Goal: Find specific page/section: Find specific page/section

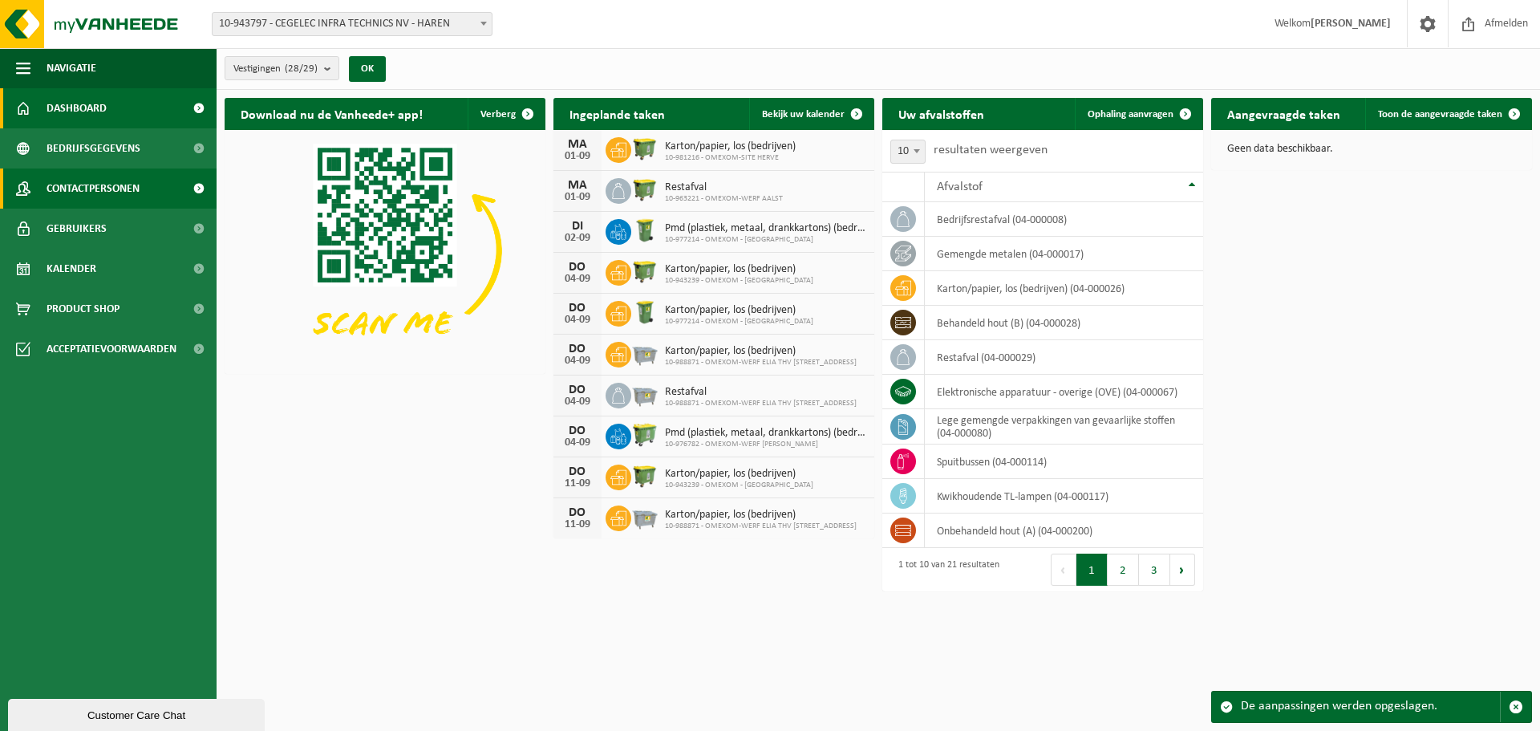
click at [109, 184] on span "Contactpersonen" at bounding box center [93, 188] width 93 height 40
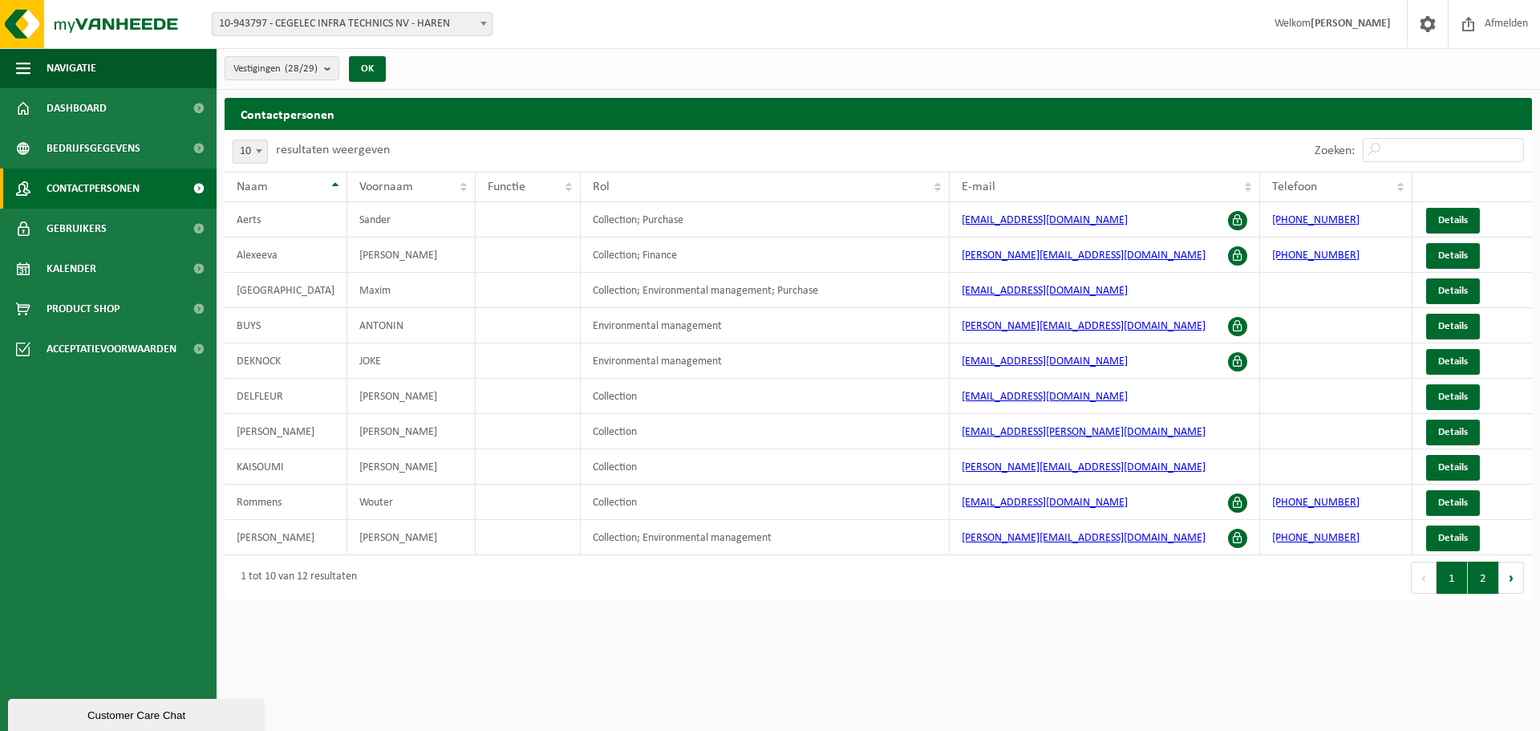
click at [1475, 578] on button "2" at bounding box center [1482, 577] width 31 height 32
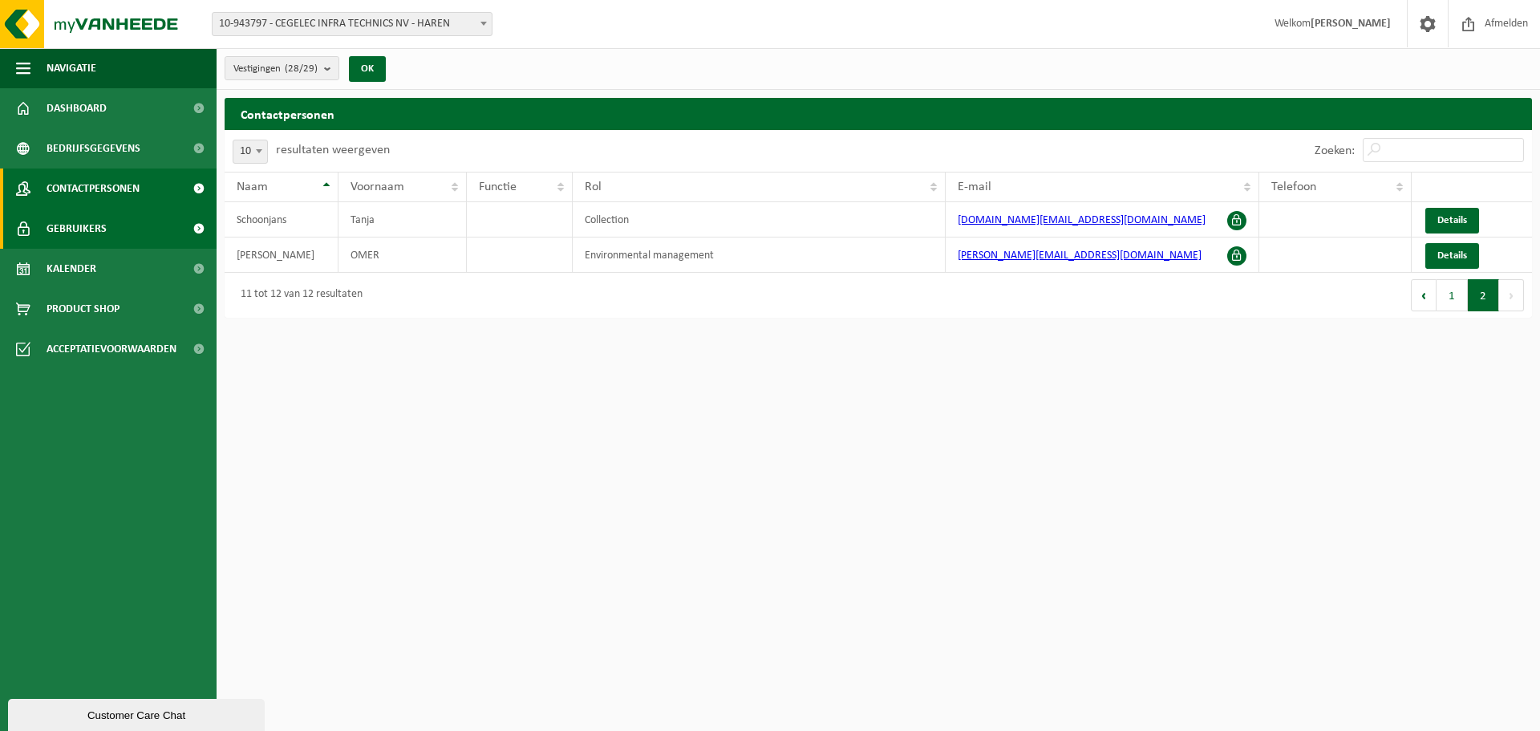
click at [90, 226] on span "Gebruikers" at bounding box center [77, 228] width 60 height 40
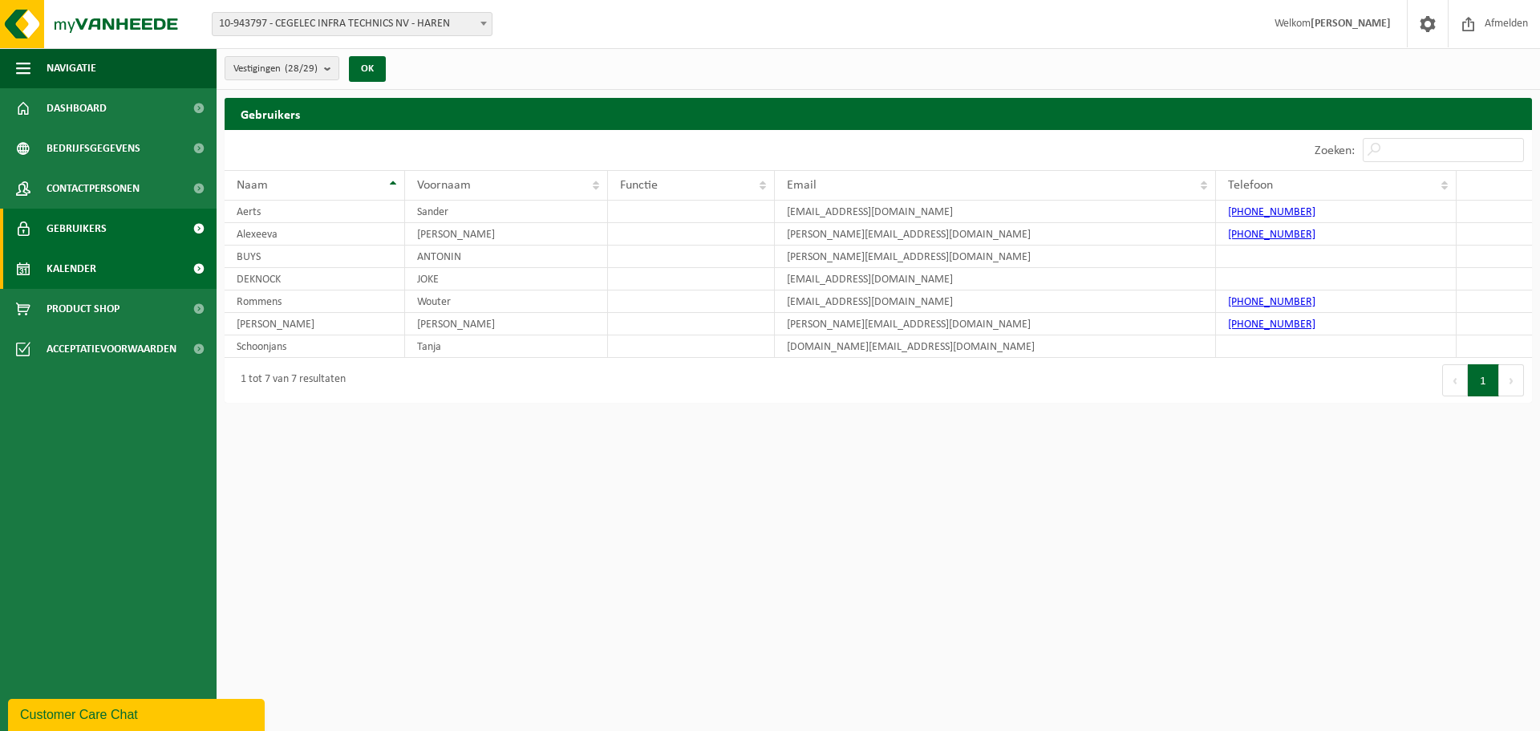
click at [79, 269] on span "Kalender" at bounding box center [72, 269] width 50 height 40
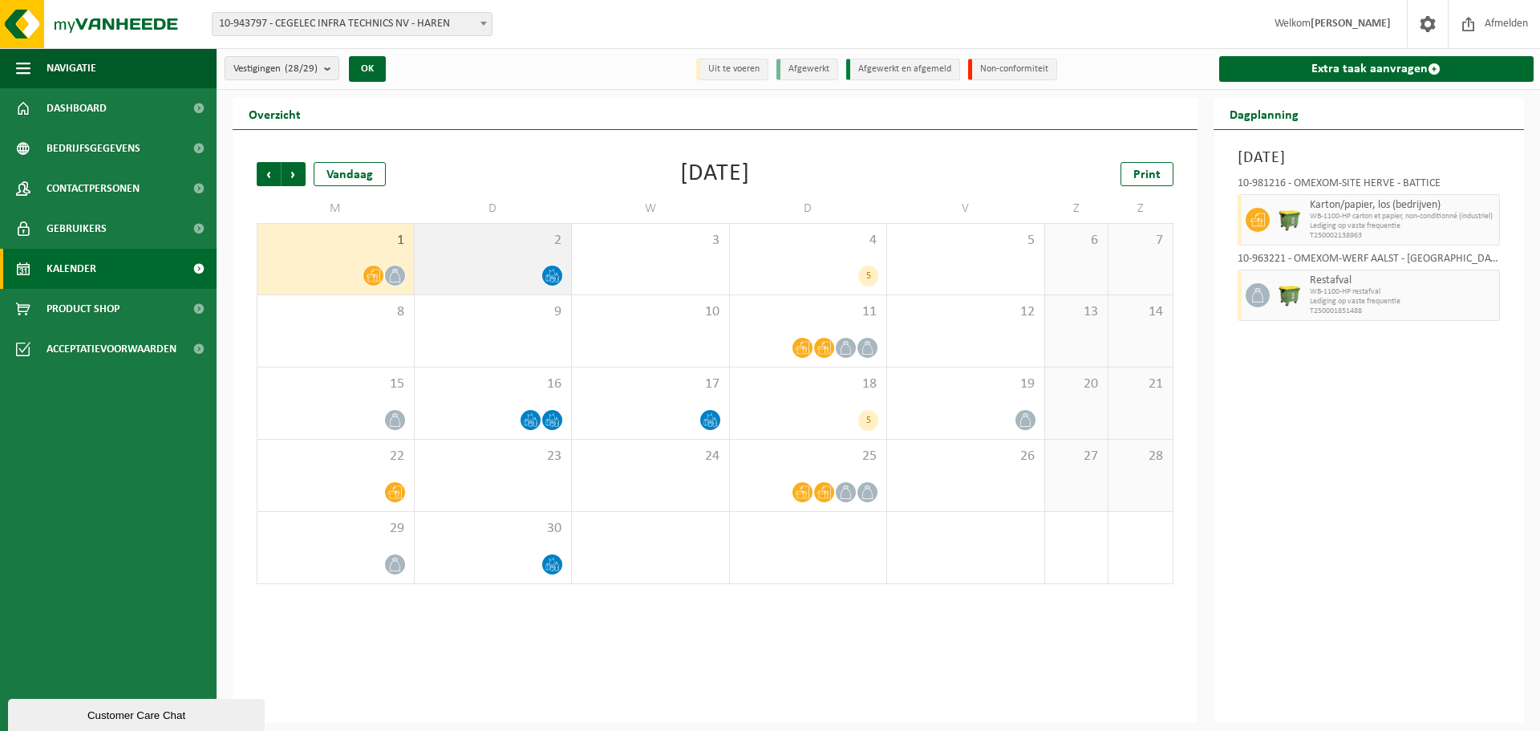
click at [545, 237] on span "2" at bounding box center [493, 241] width 141 height 18
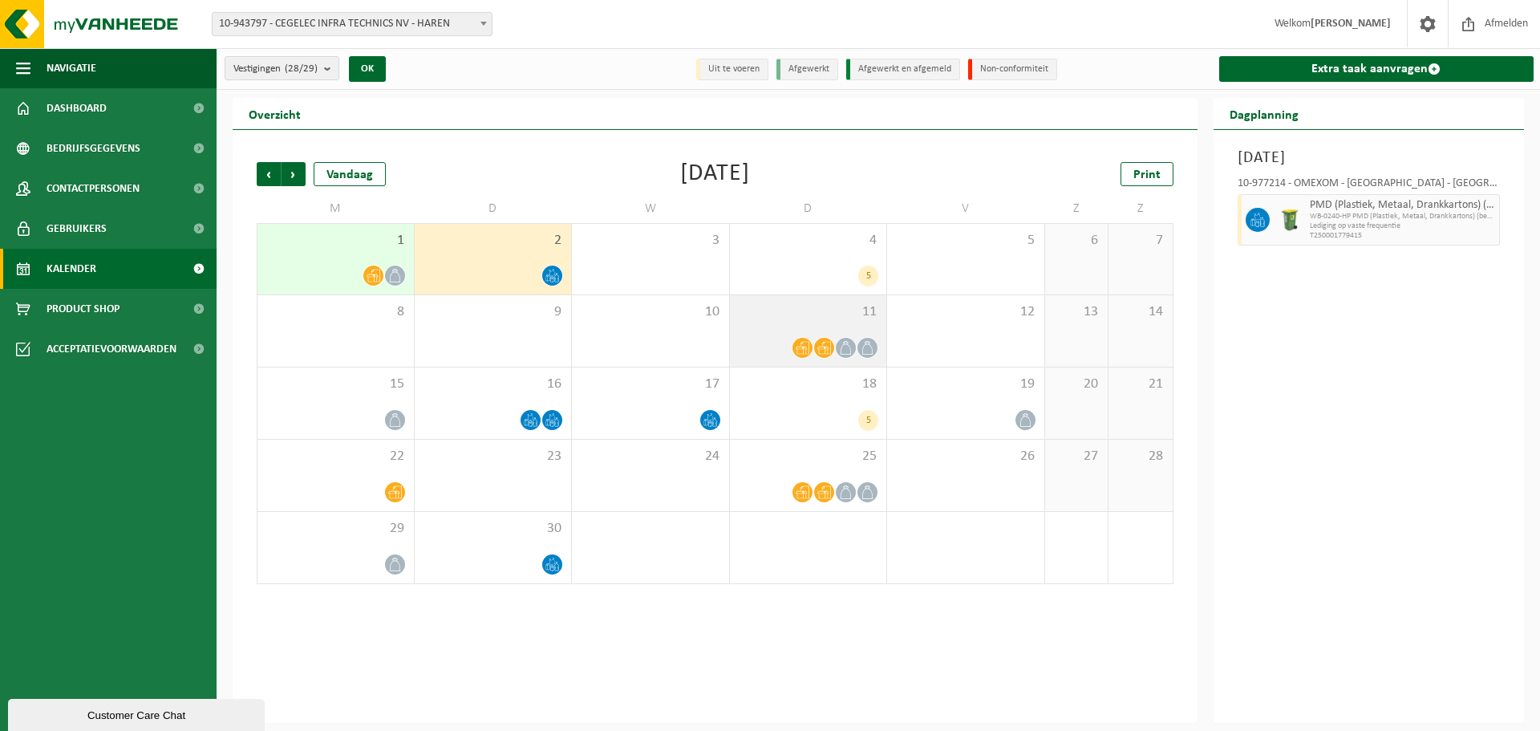
click at [824, 318] on span "11" at bounding box center [808, 312] width 141 height 18
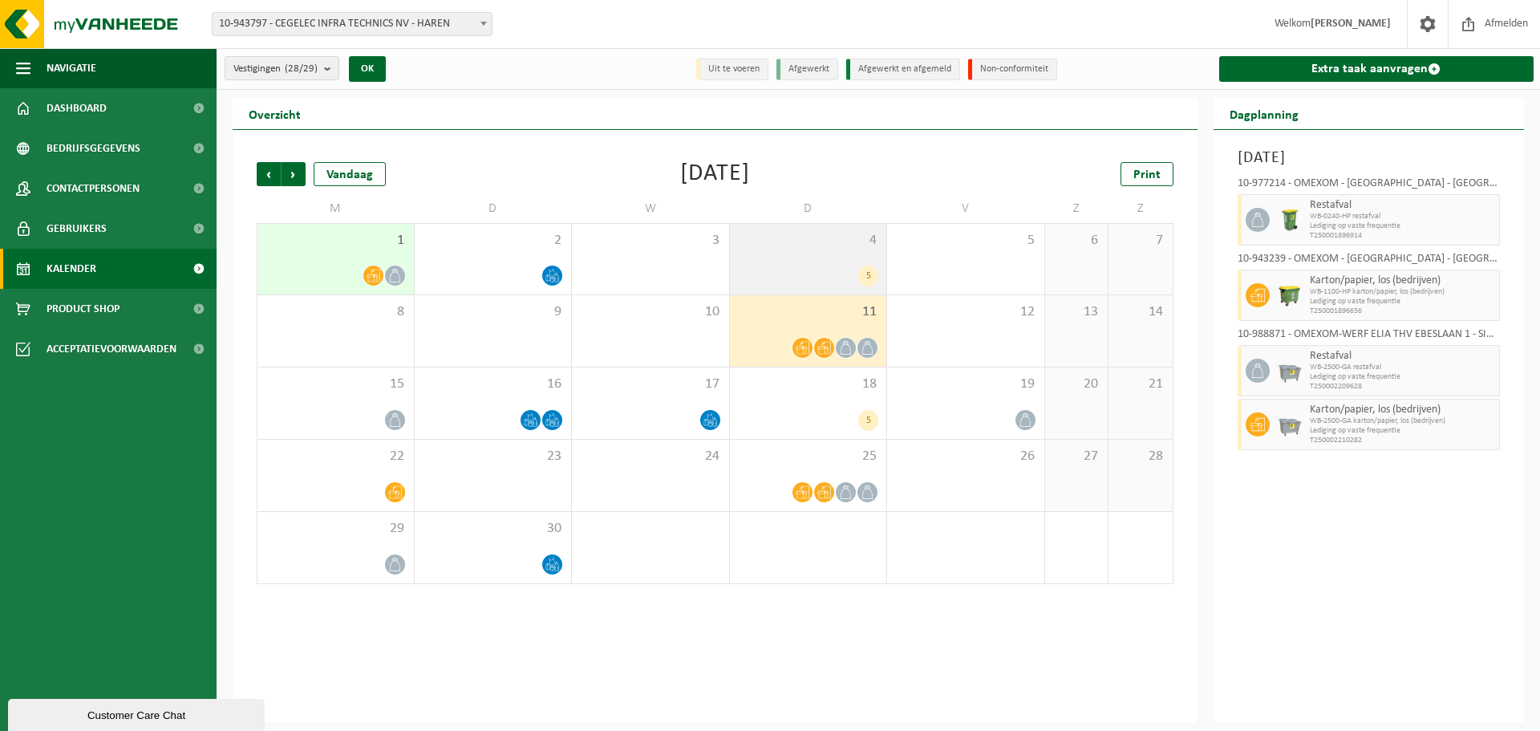
click at [852, 252] on div "4 5" at bounding box center [808, 259] width 157 height 71
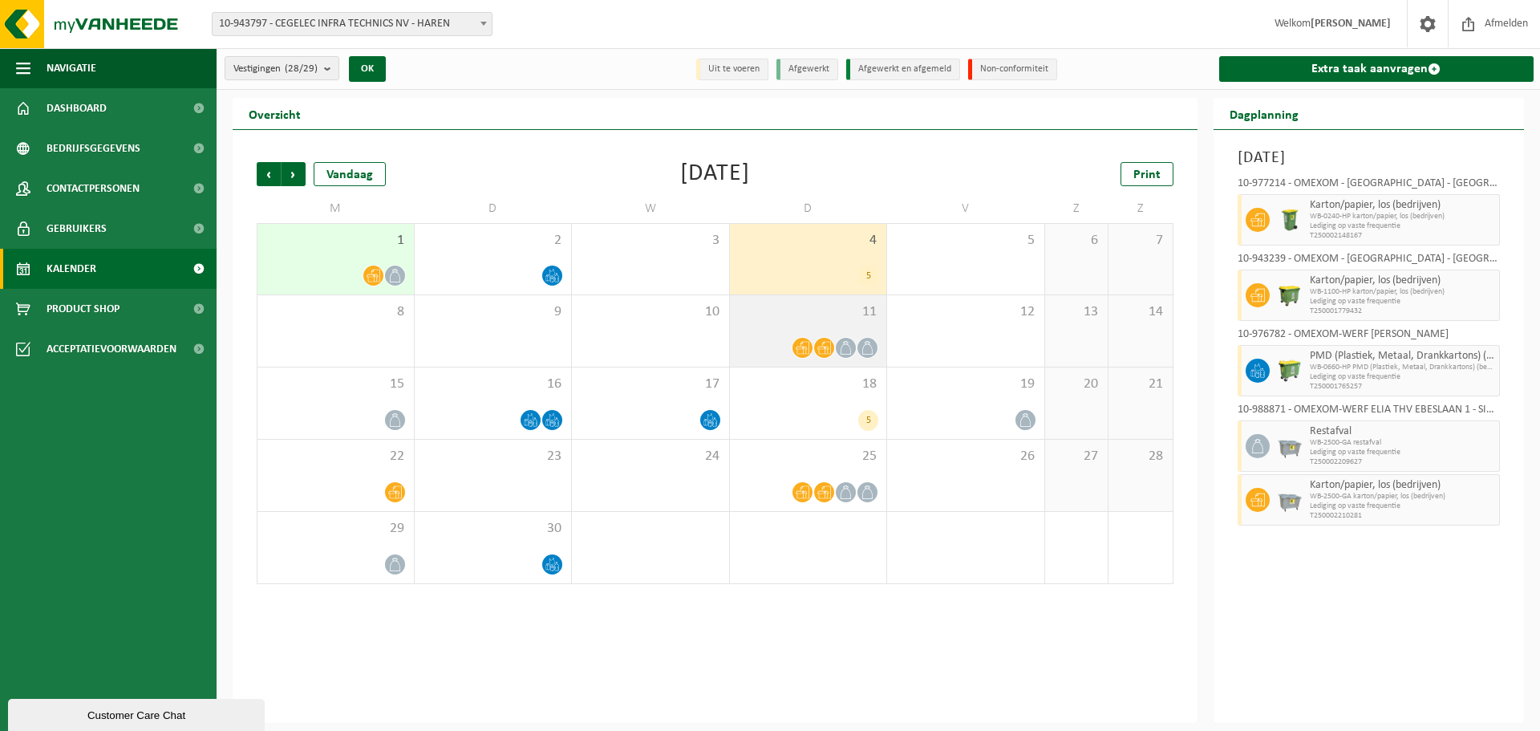
click at [854, 316] on span "11" at bounding box center [808, 312] width 141 height 18
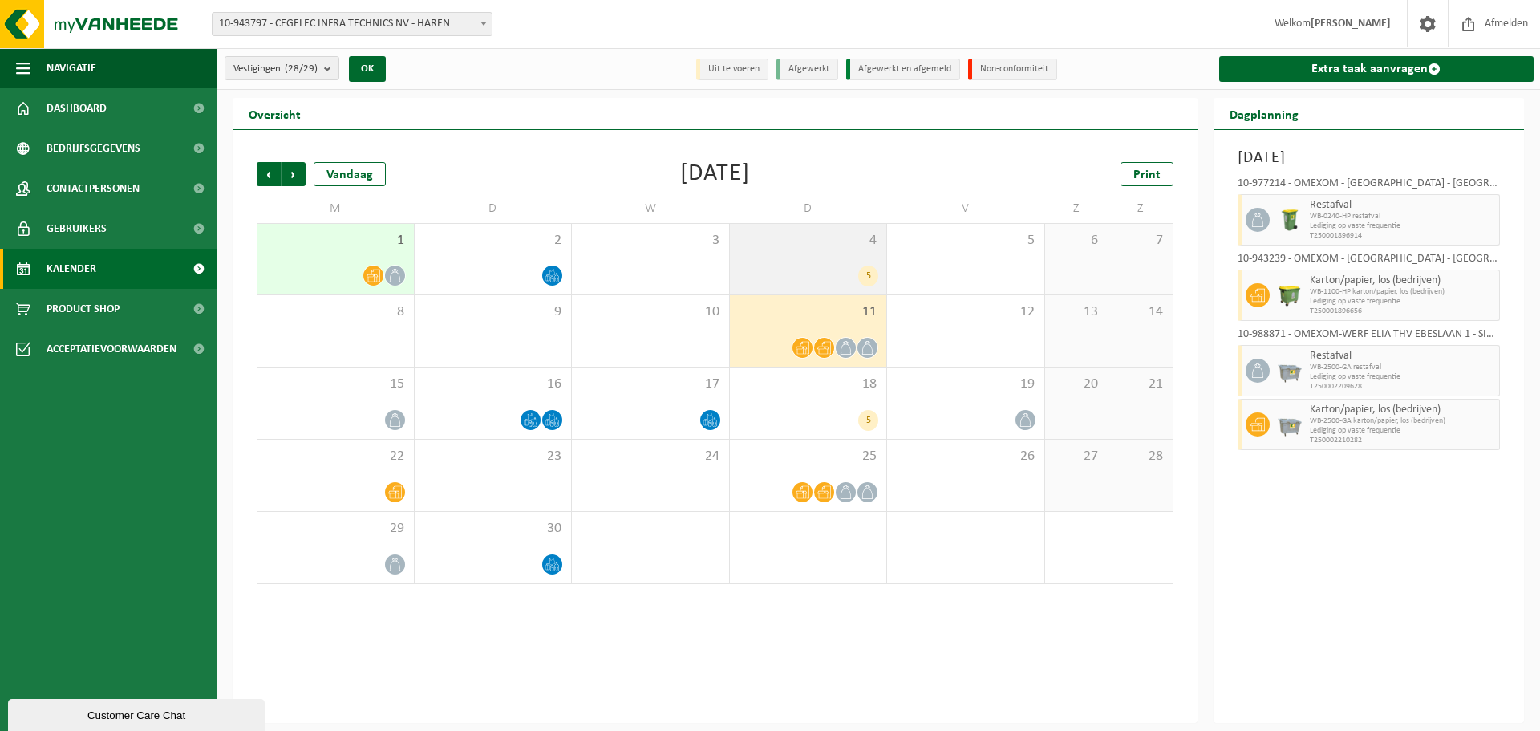
click at [854, 269] on div "5" at bounding box center [808, 275] width 141 height 21
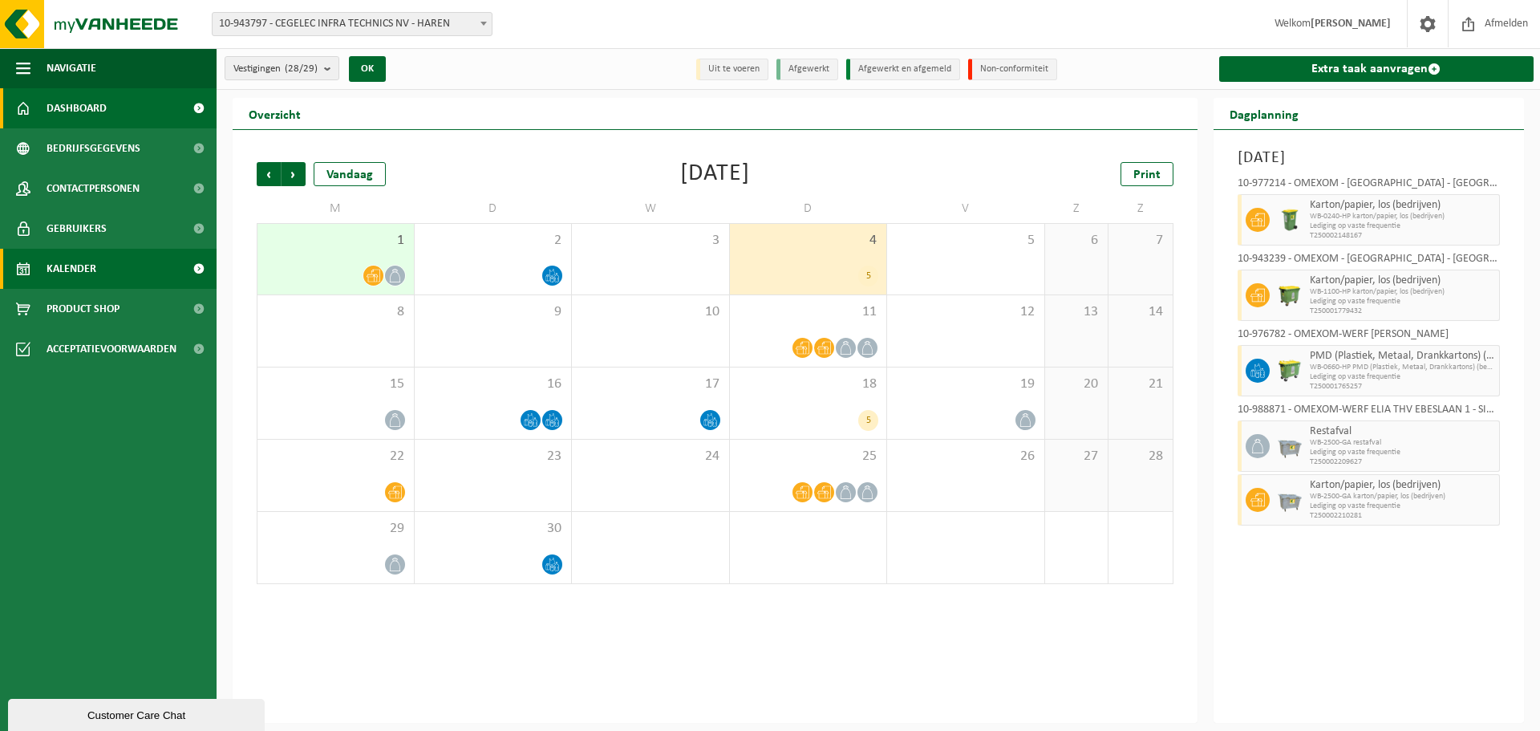
click at [91, 119] on span "Dashboard" at bounding box center [77, 108] width 60 height 40
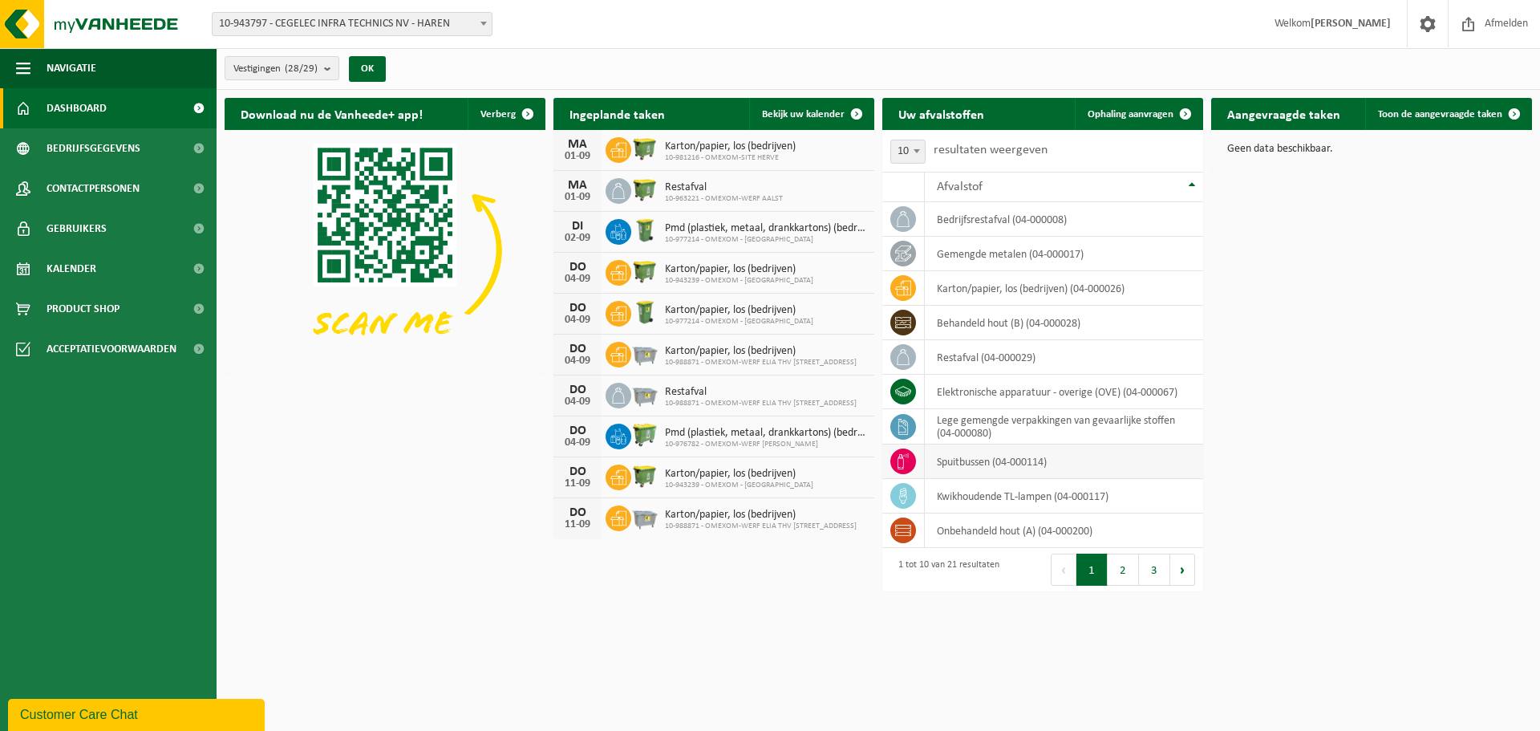
click at [983, 468] on td "spuitbussen (04-000114)" at bounding box center [1064, 461] width 278 height 34
click at [984, 192] on div "Afvalstof" at bounding box center [1060, 186] width 246 height 13
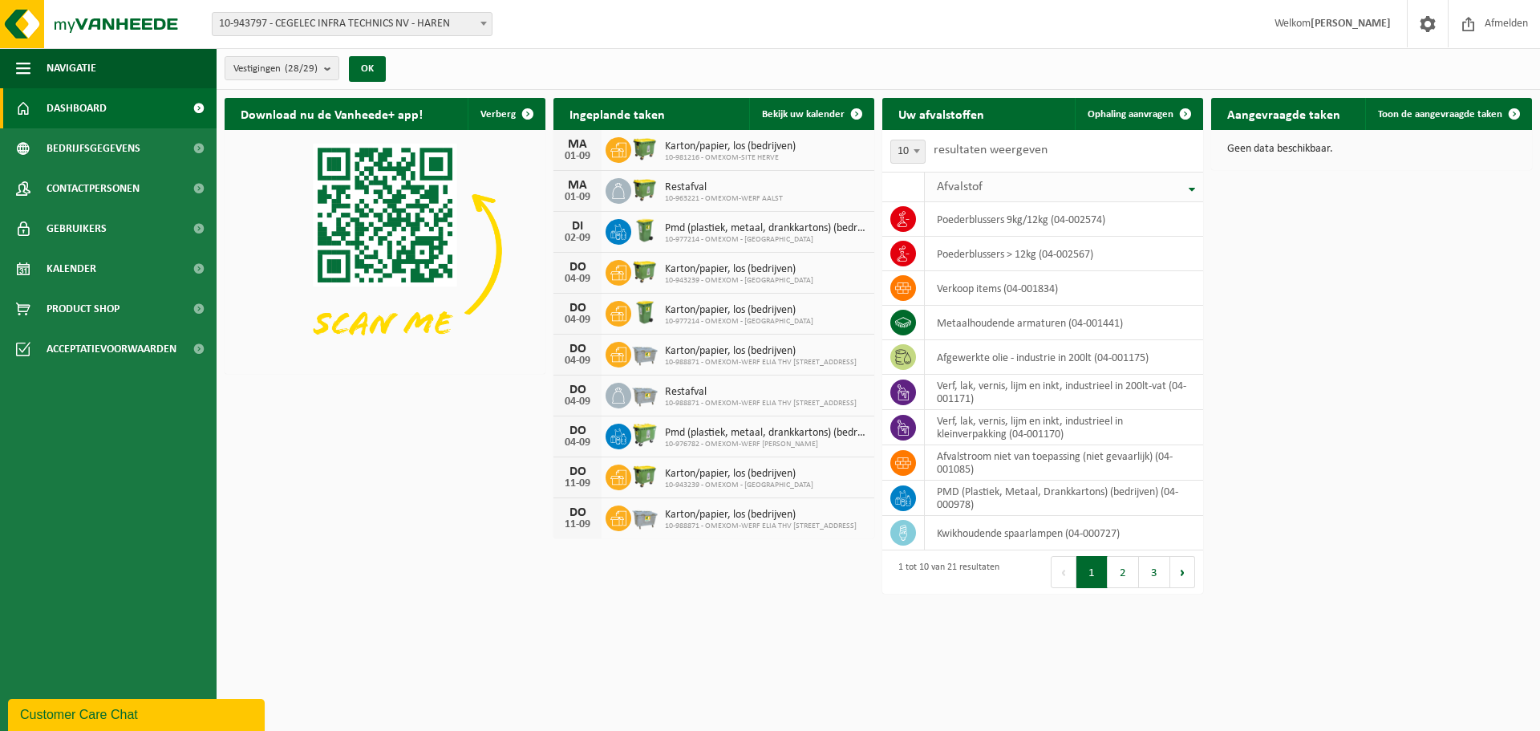
click at [985, 188] on div "Afvalstof" at bounding box center [1060, 186] width 246 height 13
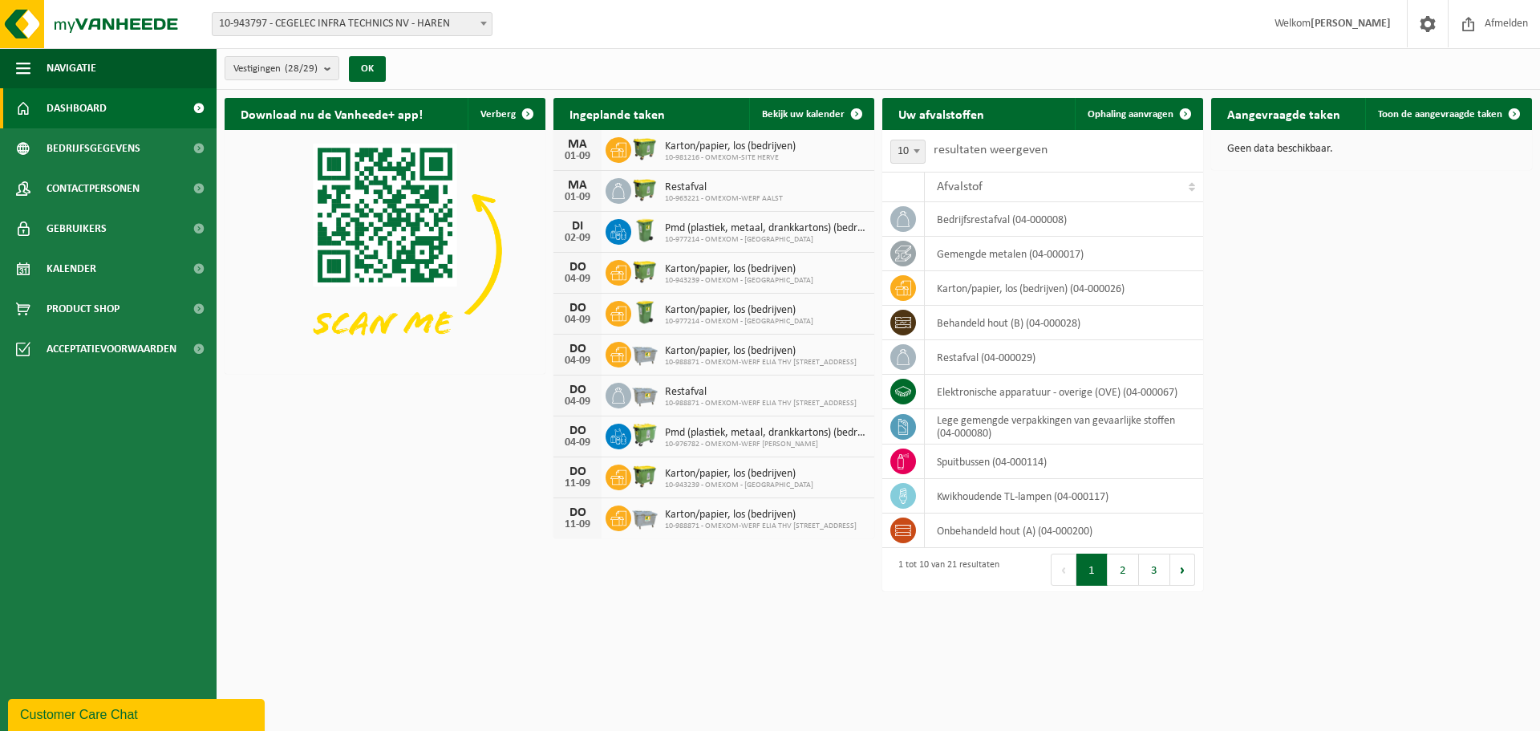
click at [946, 117] on h2 "Uw afvalstoffen" at bounding box center [941, 113] width 118 height 31
click at [1113, 577] on button "2" at bounding box center [1122, 569] width 31 height 32
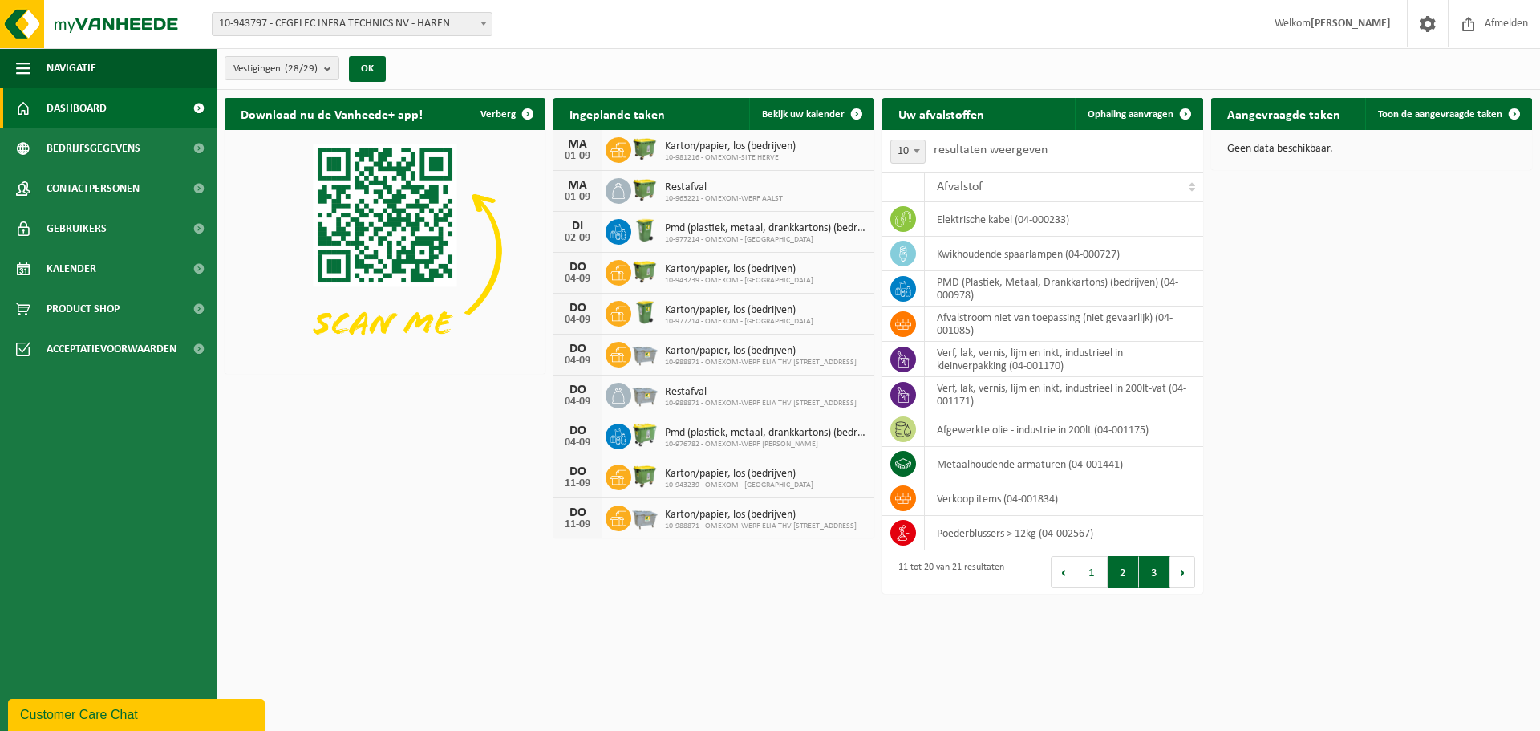
click at [1147, 565] on button "3" at bounding box center [1154, 572] width 31 height 32
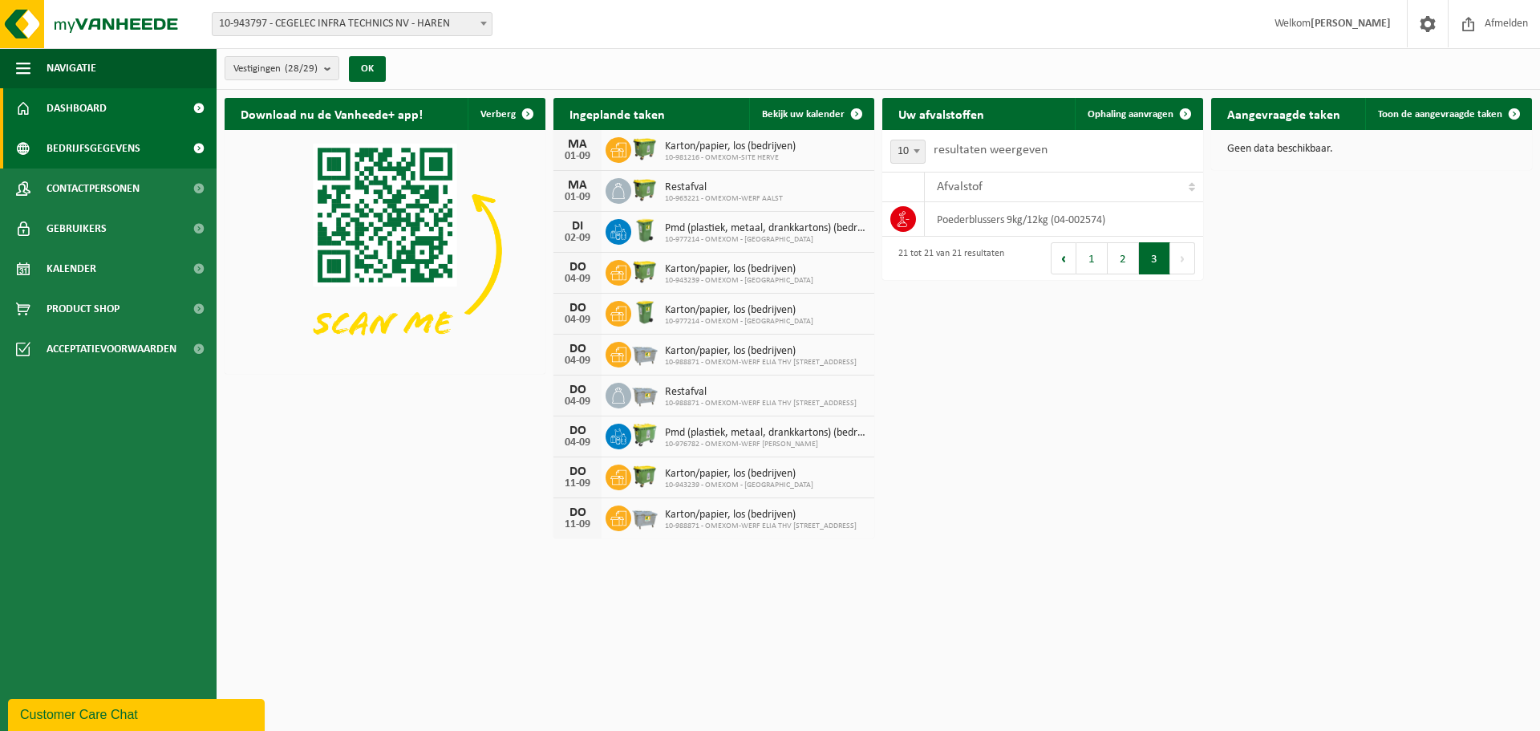
click at [119, 148] on span "Bedrijfsgegevens" at bounding box center [94, 148] width 94 height 40
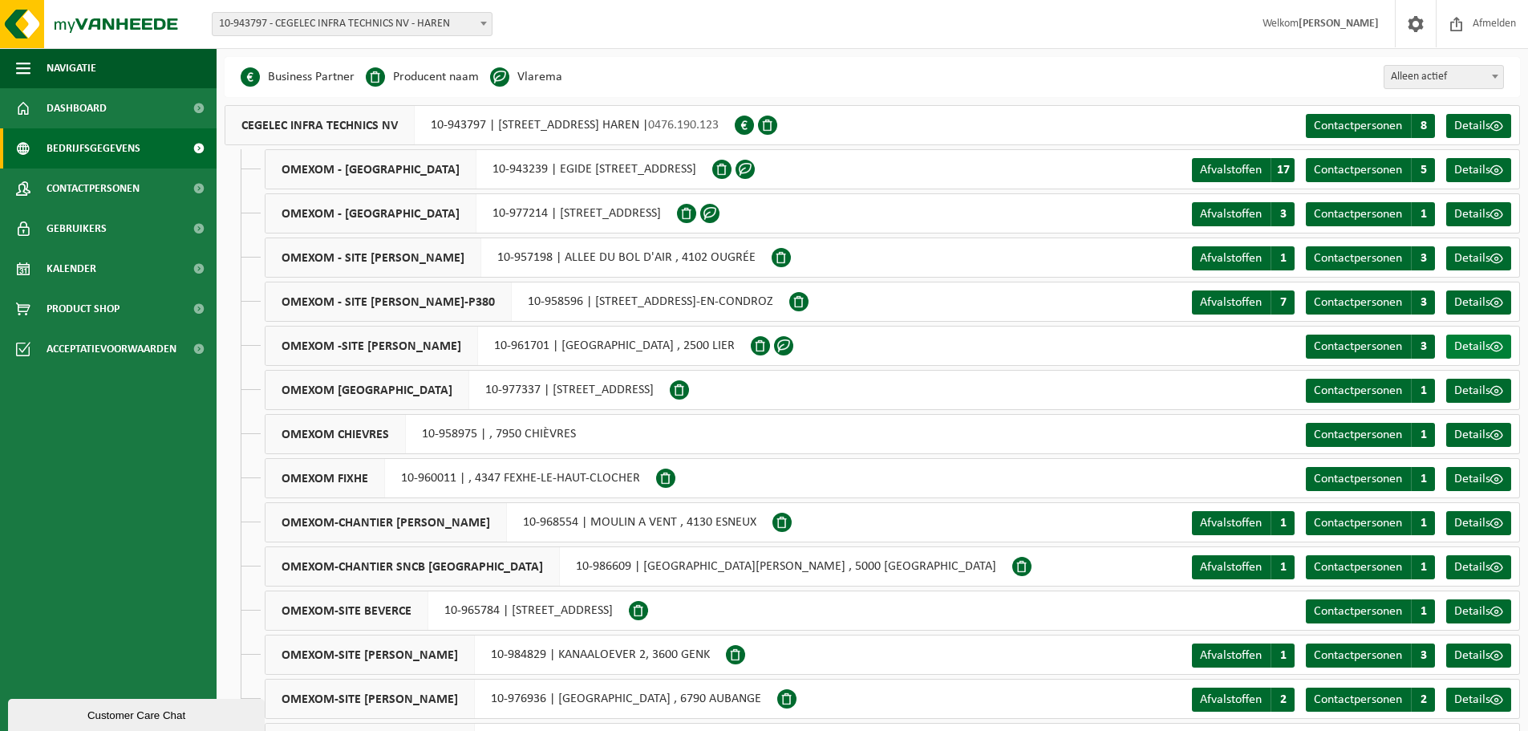
click at [1460, 344] on span "Details" at bounding box center [1472, 346] width 36 height 13
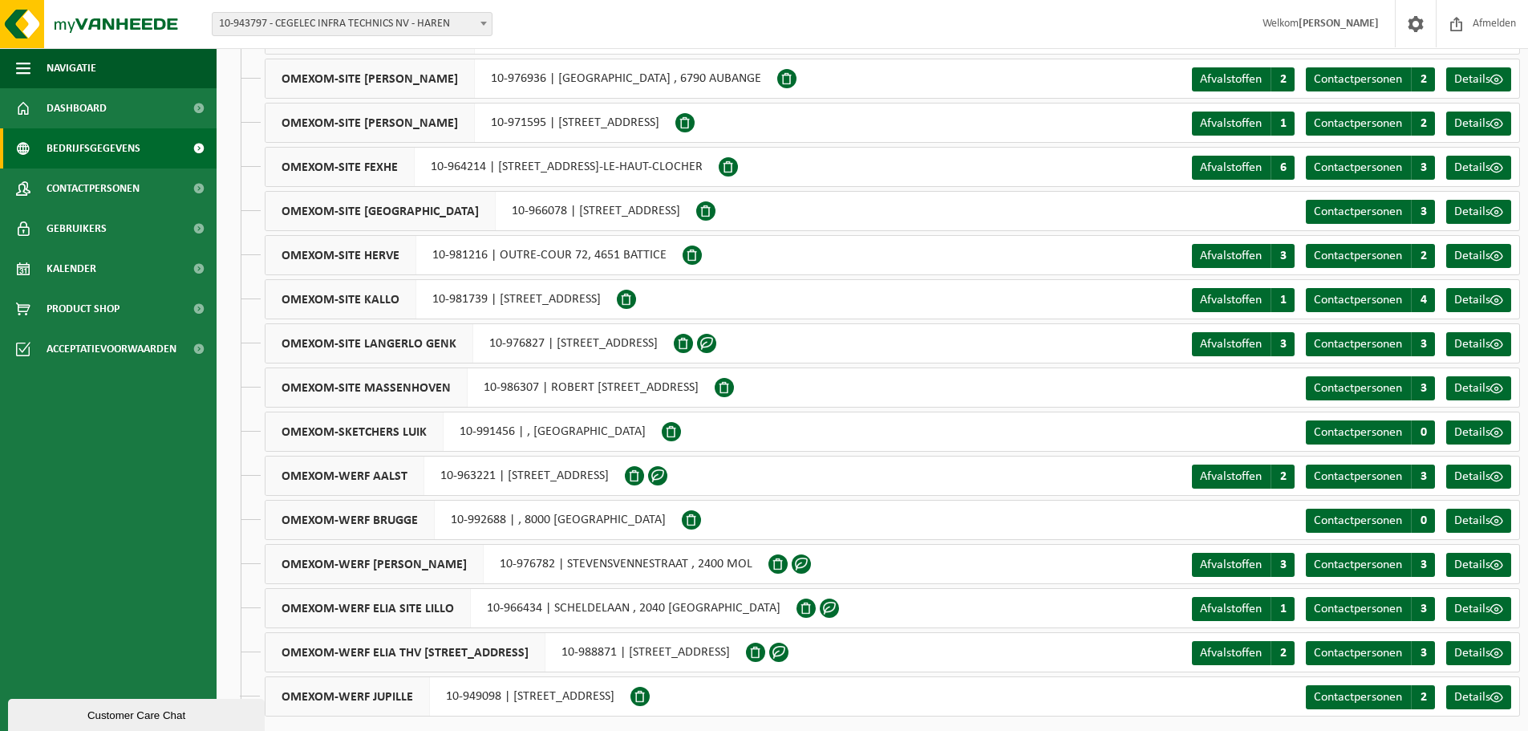
scroll to position [629, 0]
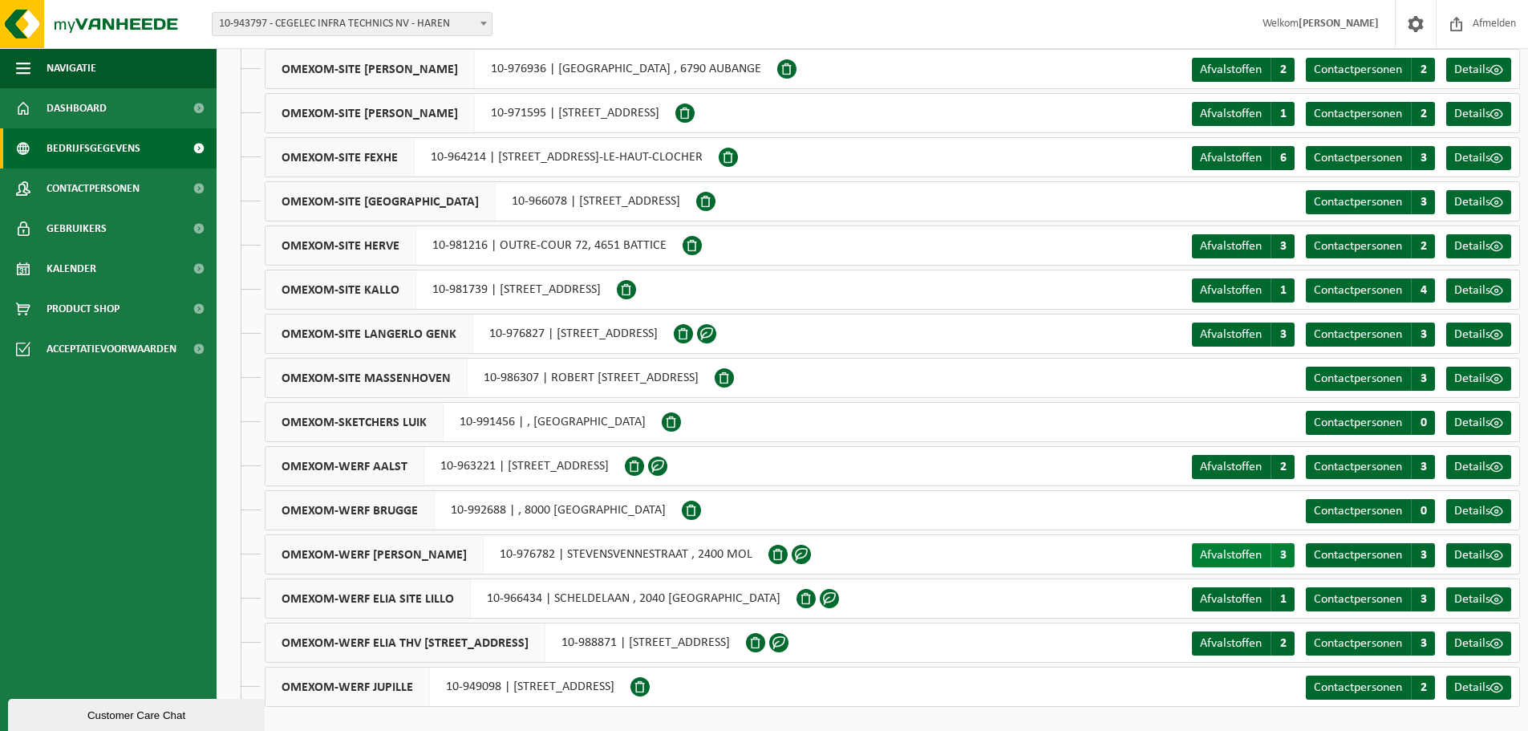
click at [1247, 548] on span "Afvalstoffen" at bounding box center [1231, 554] width 62 height 13
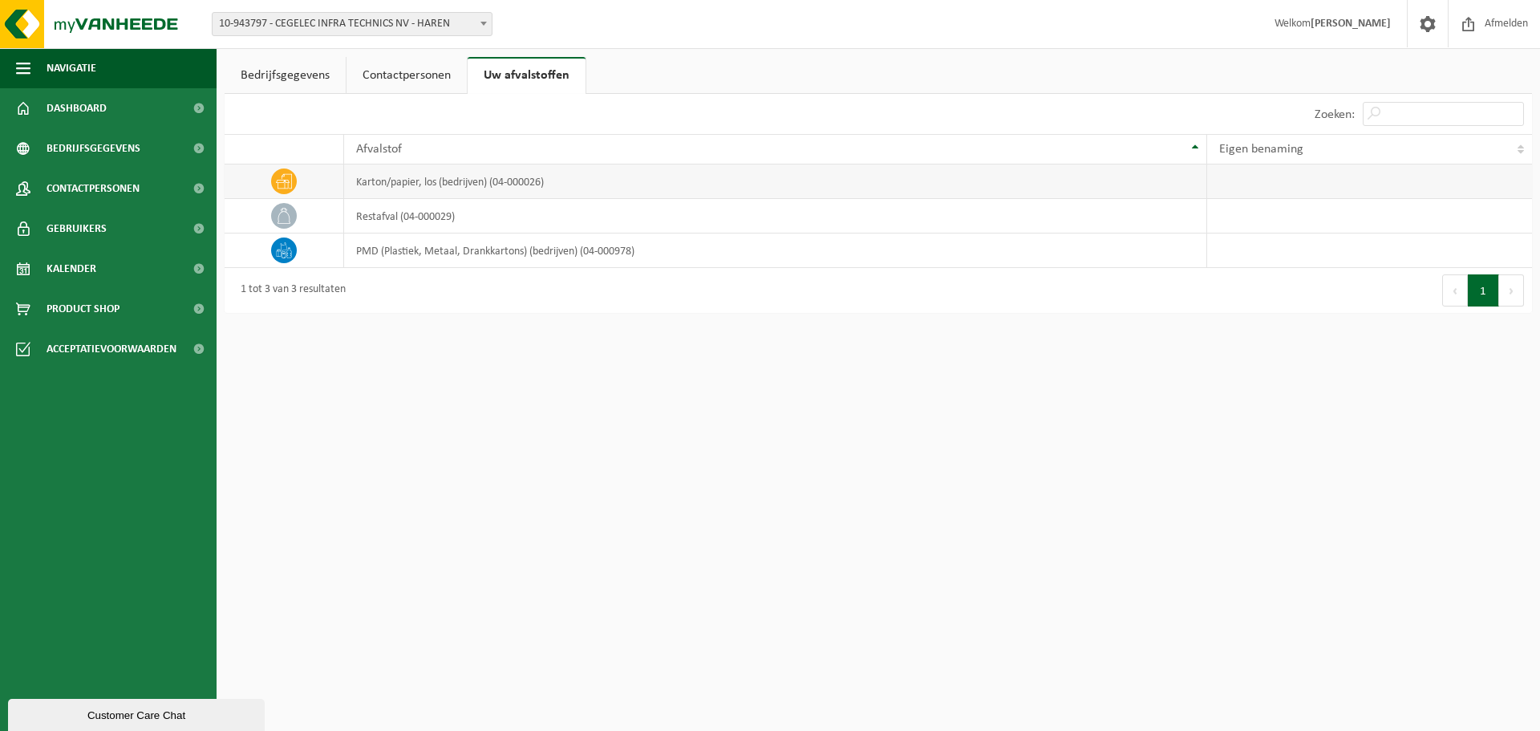
click at [397, 180] on td "karton/papier, los (bedrijven) (04-000026)" at bounding box center [775, 181] width 862 height 34
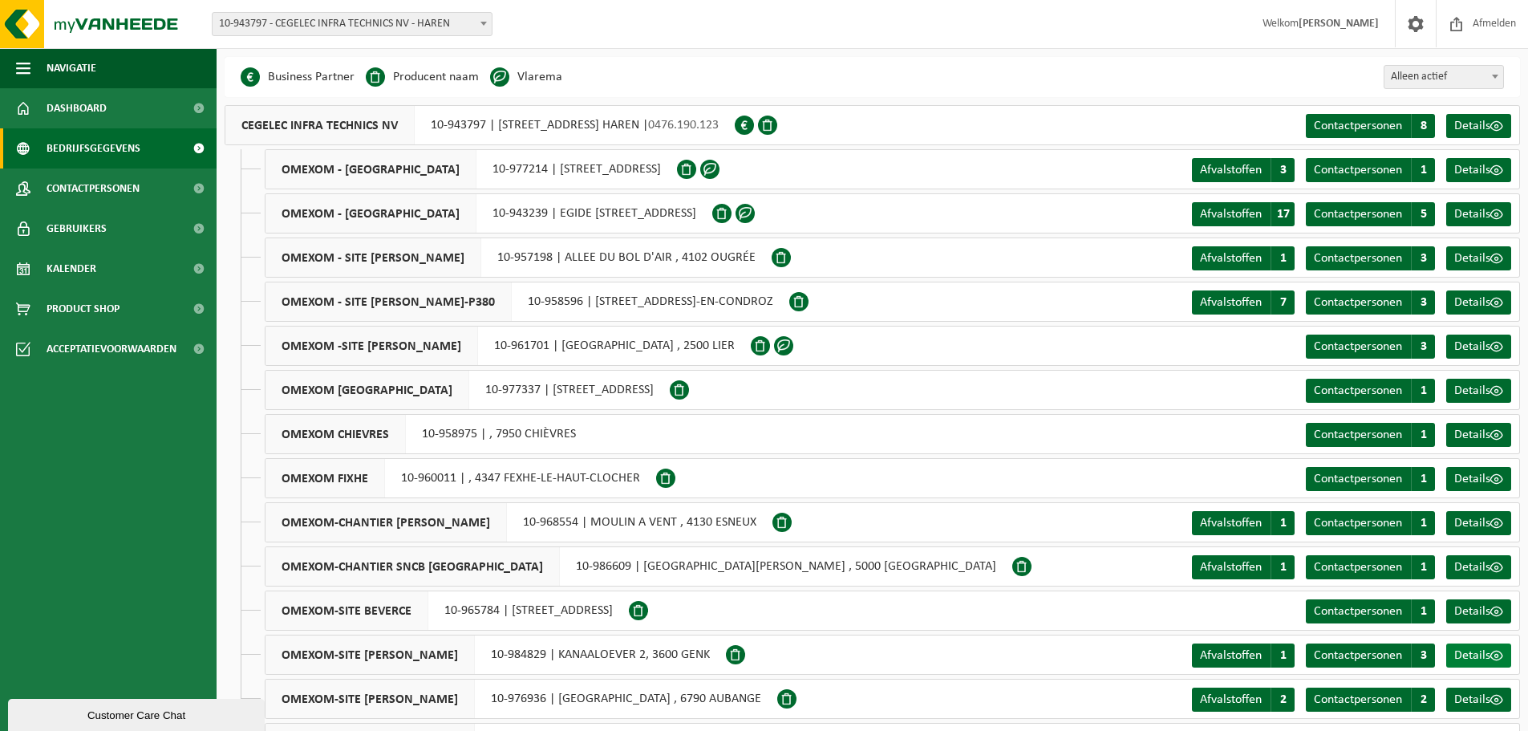
click at [1473, 657] on span "Details" at bounding box center [1472, 655] width 36 height 13
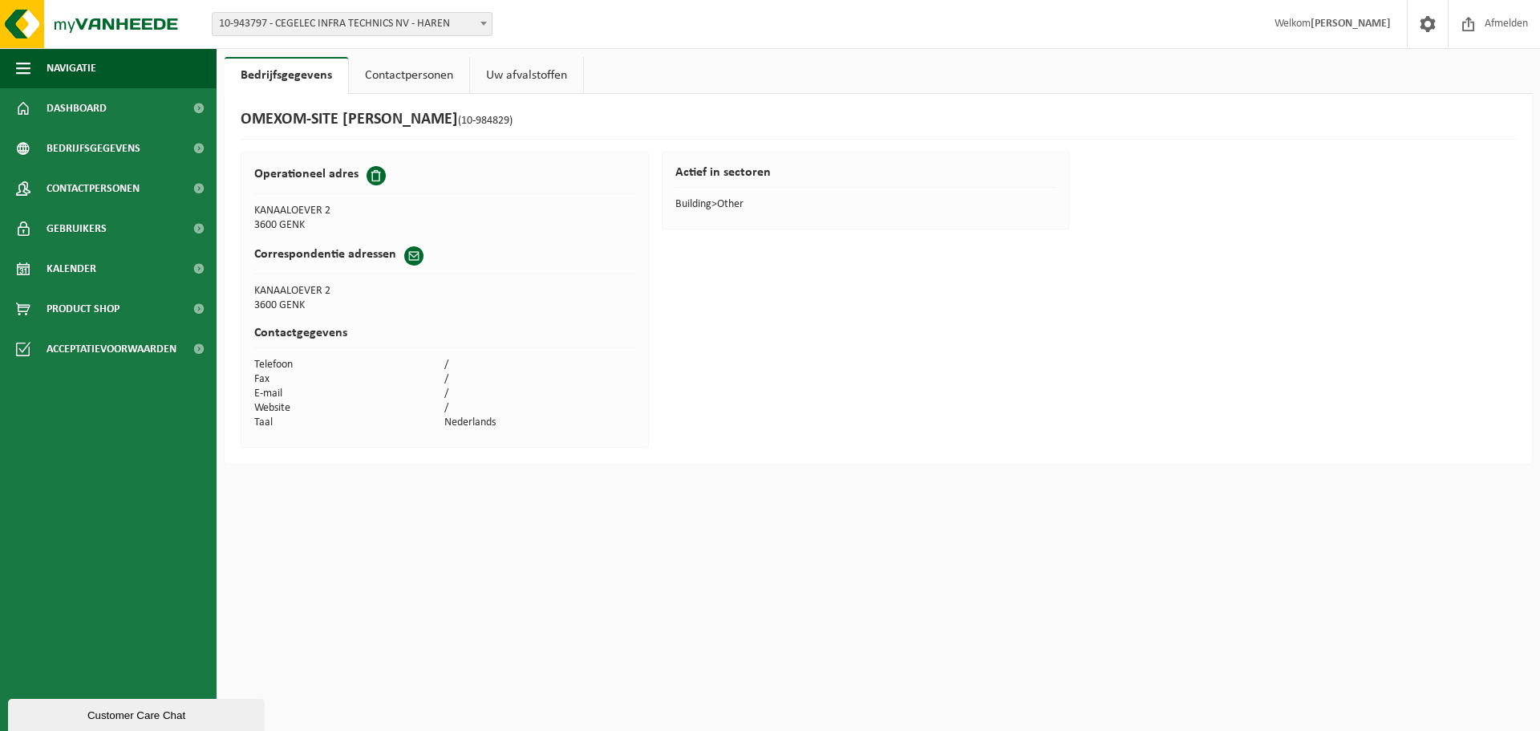
click at [513, 85] on link "Uw afvalstoffen" at bounding box center [526, 75] width 113 height 37
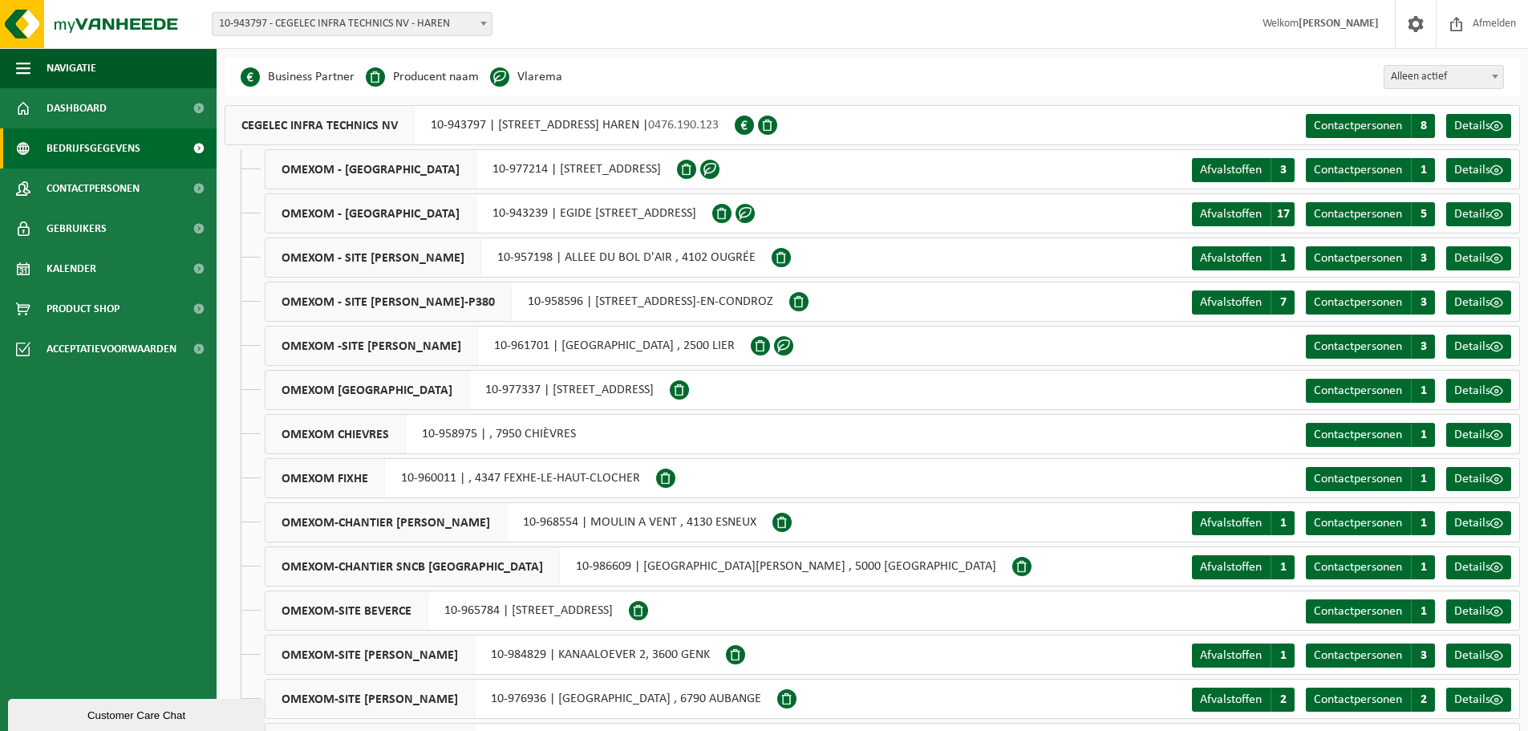
scroll to position [427, 0]
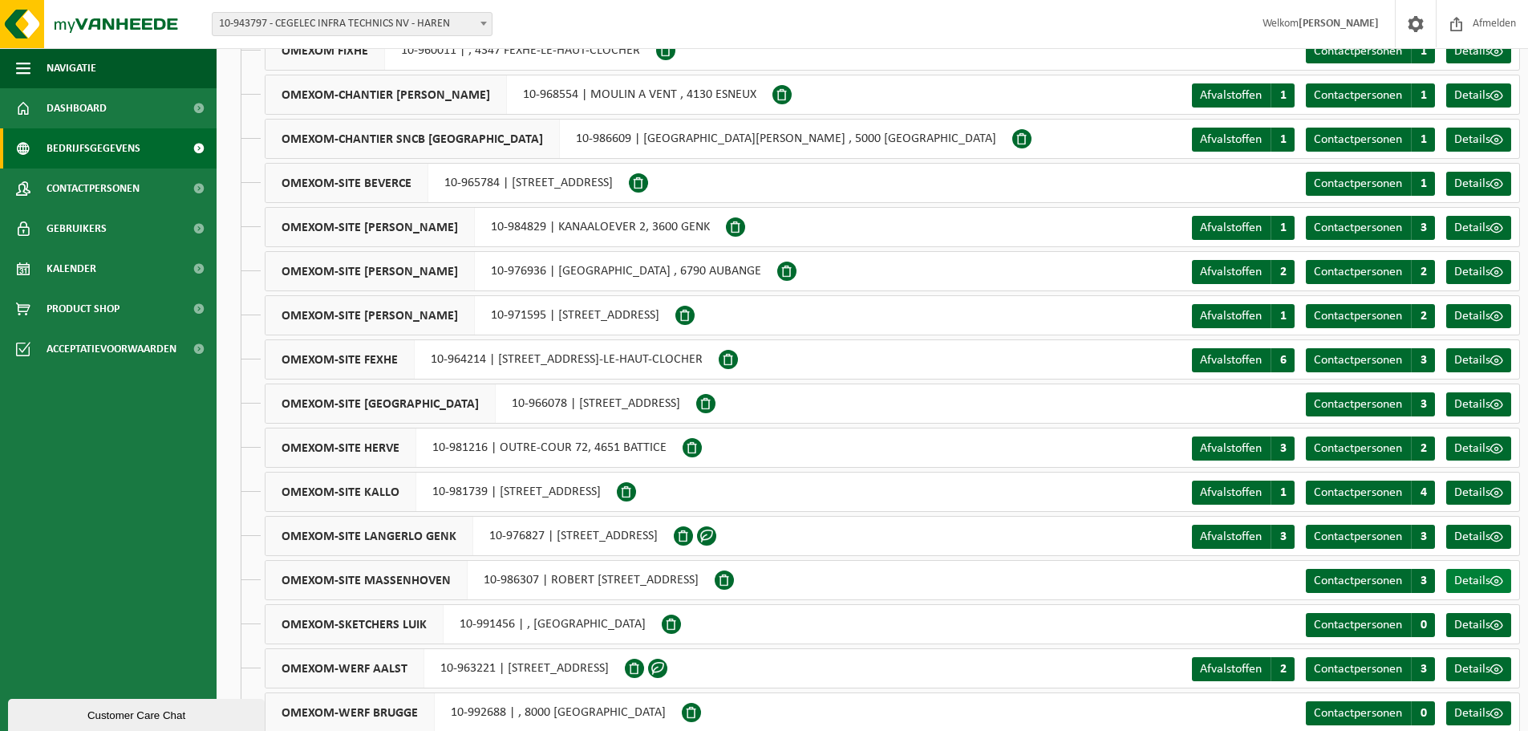
click at [1467, 574] on span "Details" at bounding box center [1472, 580] width 36 height 13
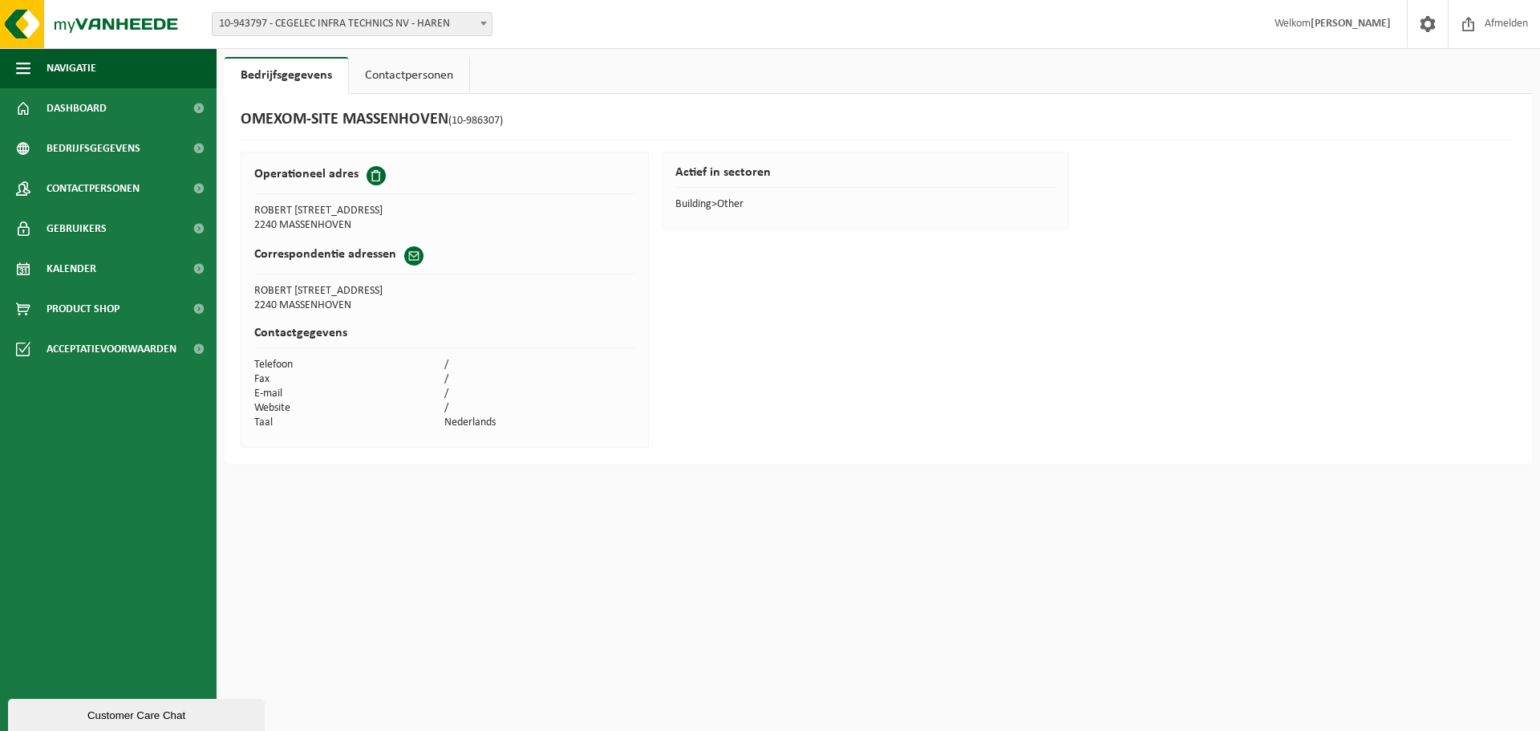
click at [389, 67] on link "Contactpersonen" at bounding box center [409, 75] width 120 height 37
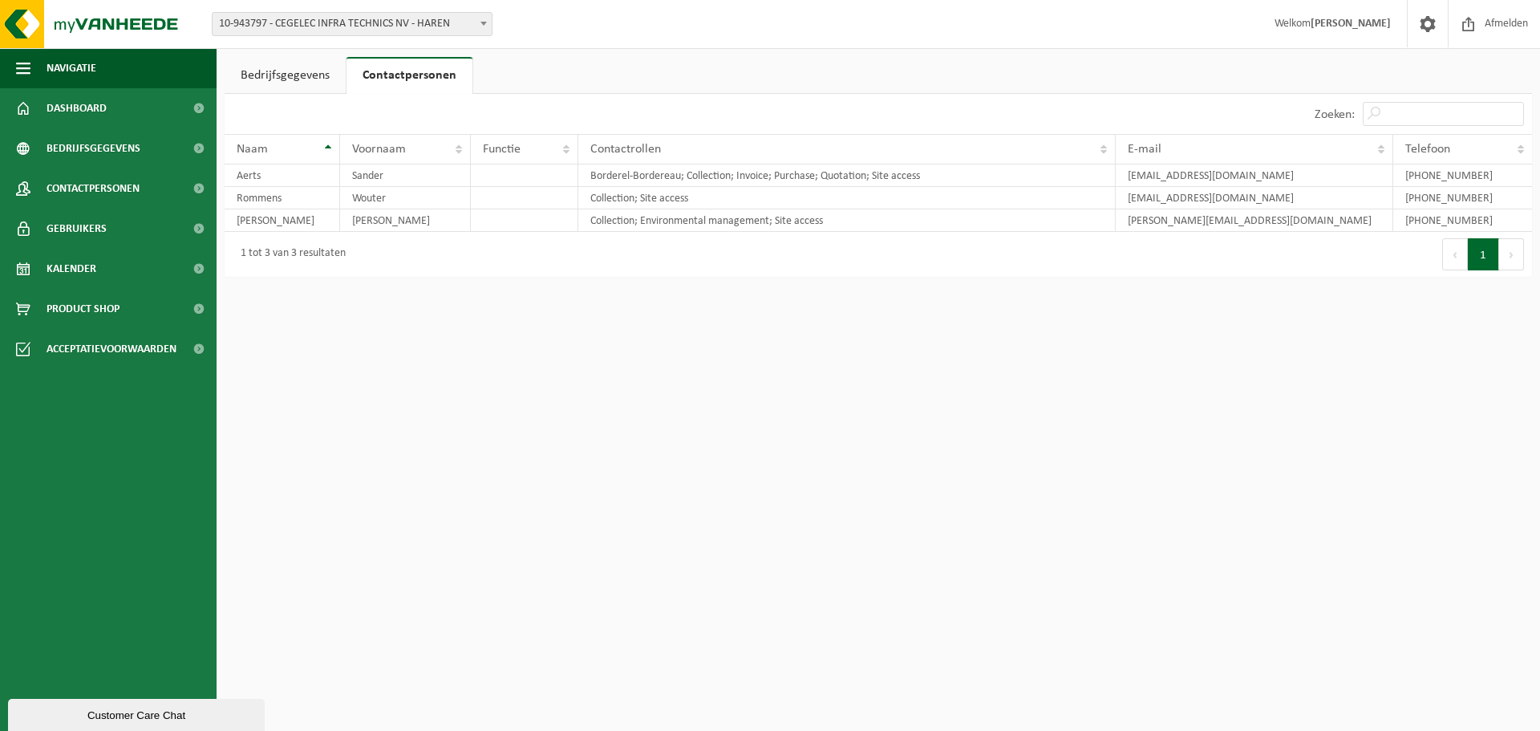
click at [243, 71] on link "Bedrijfsgegevens" at bounding box center [285, 75] width 121 height 37
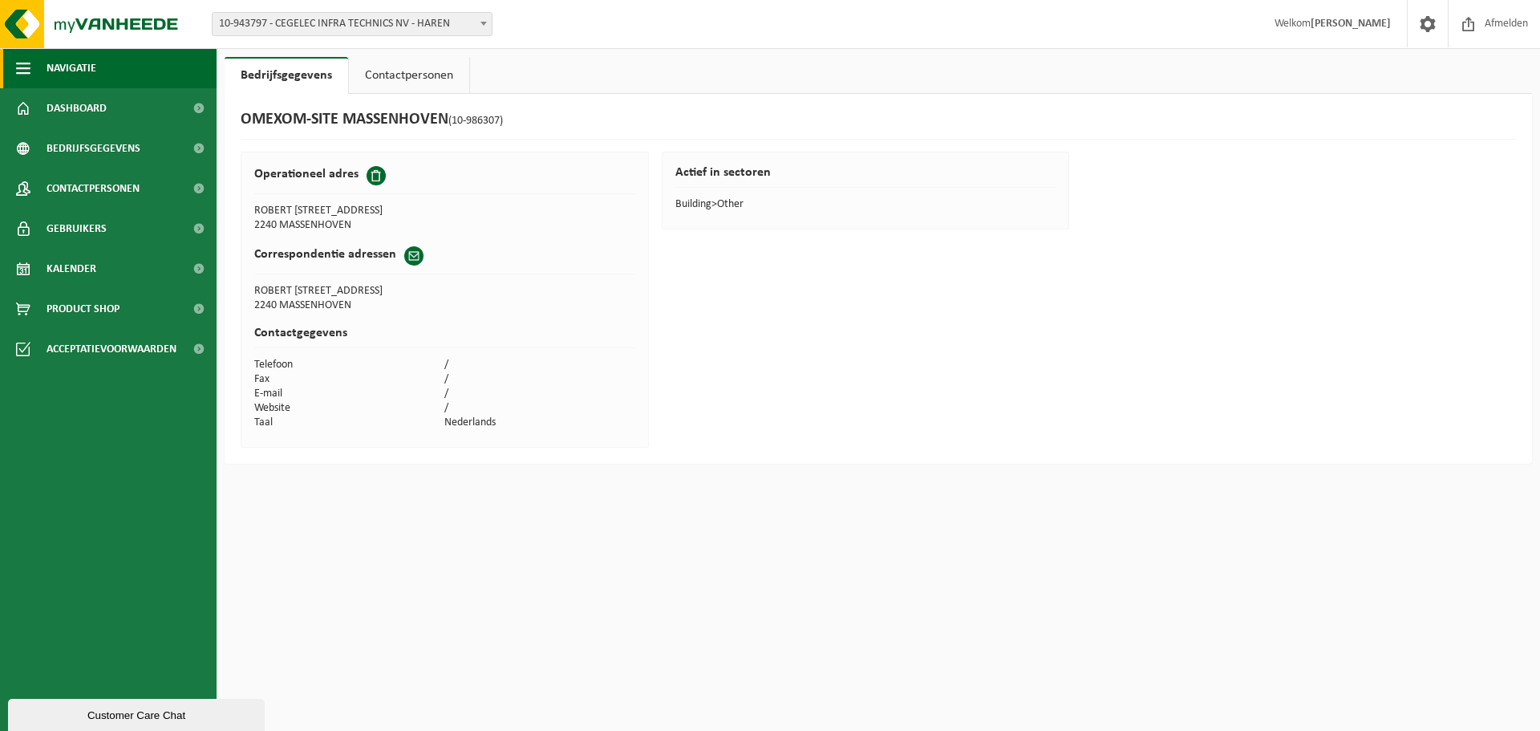
click at [24, 61] on span "button" at bounding box center [23, 68] width 14 height 40
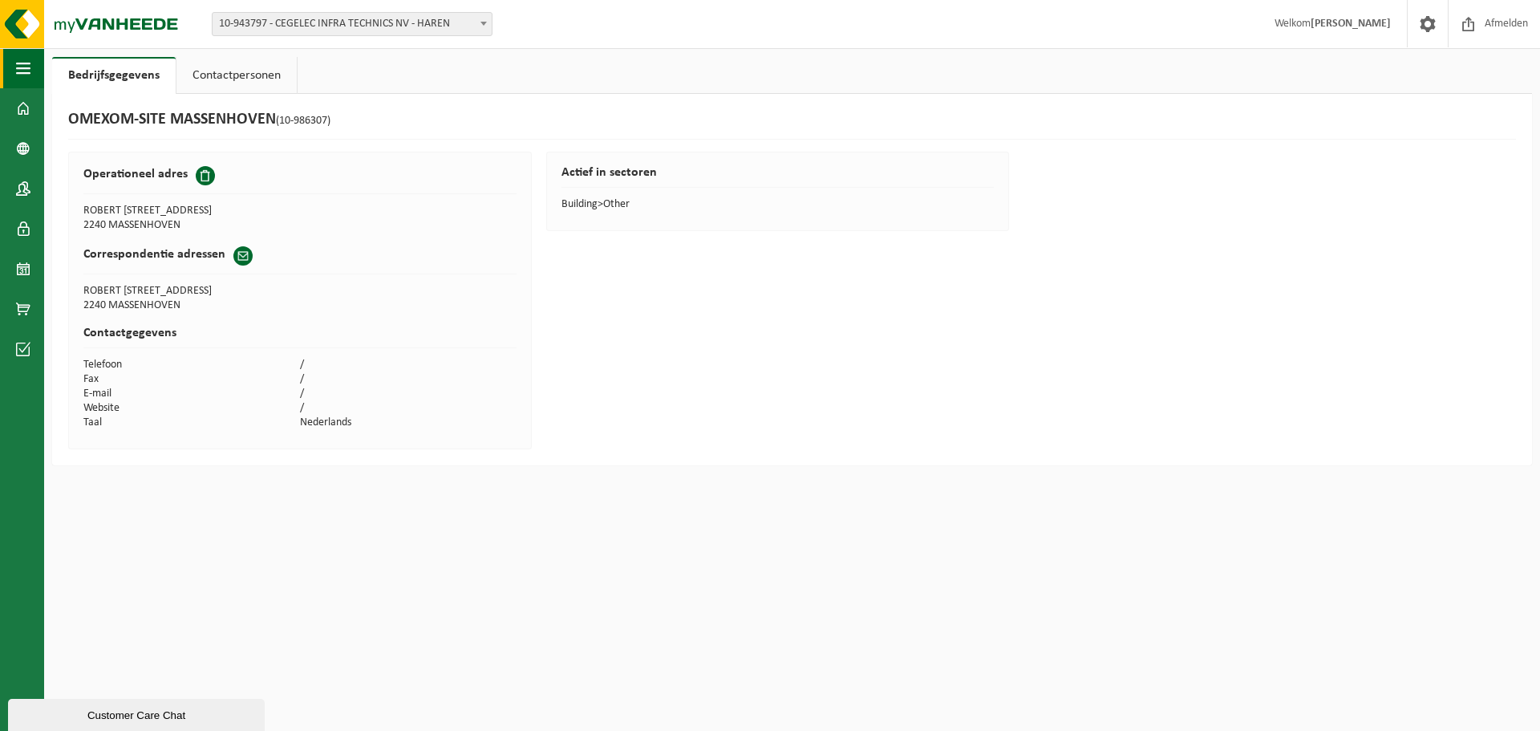
click at [24, 61] on span "button" at bounding box center [23, 68] width 14 height 40
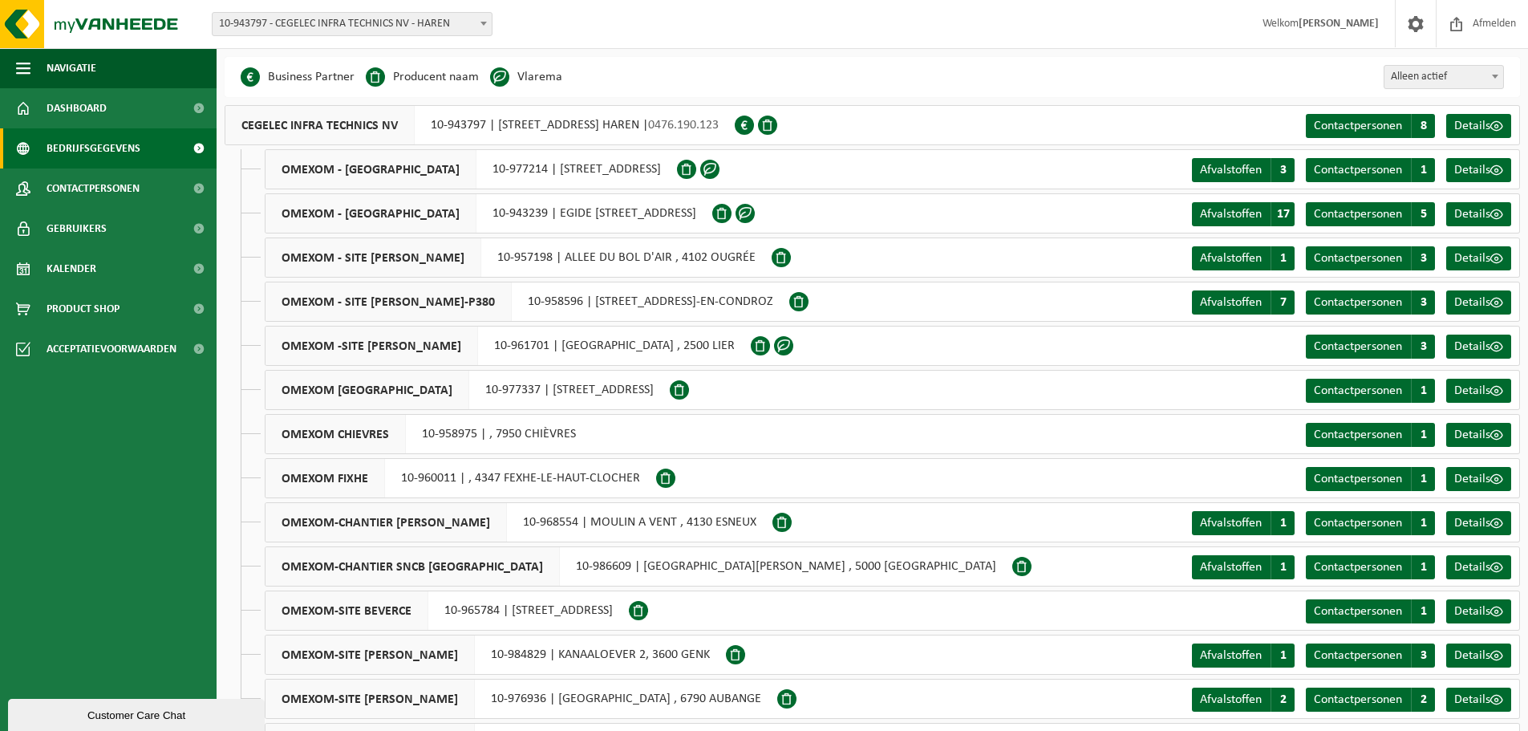
scroll to position [427, 0]
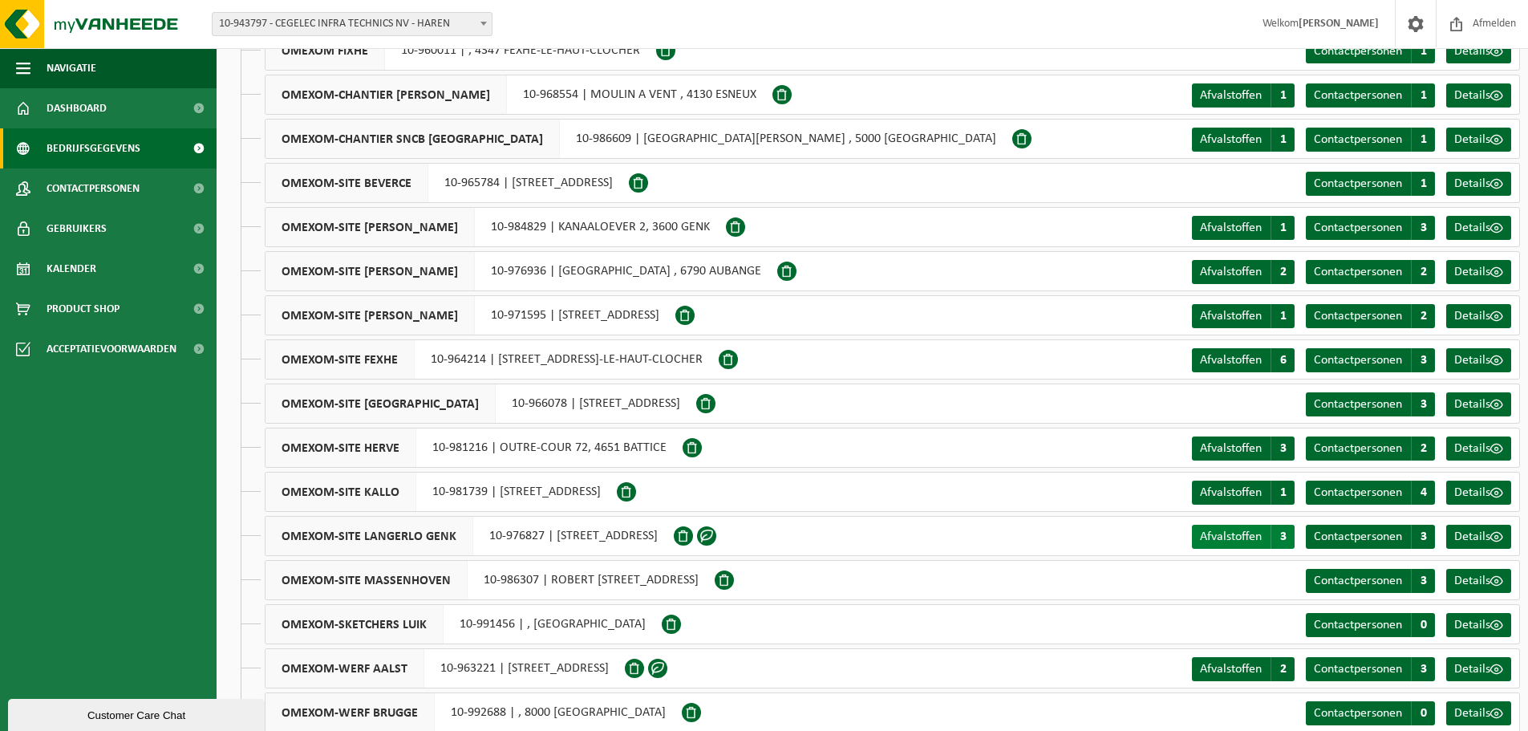
click at [1282, 532] on span "3" at bounding box center [1282, 536] width 24 height 24
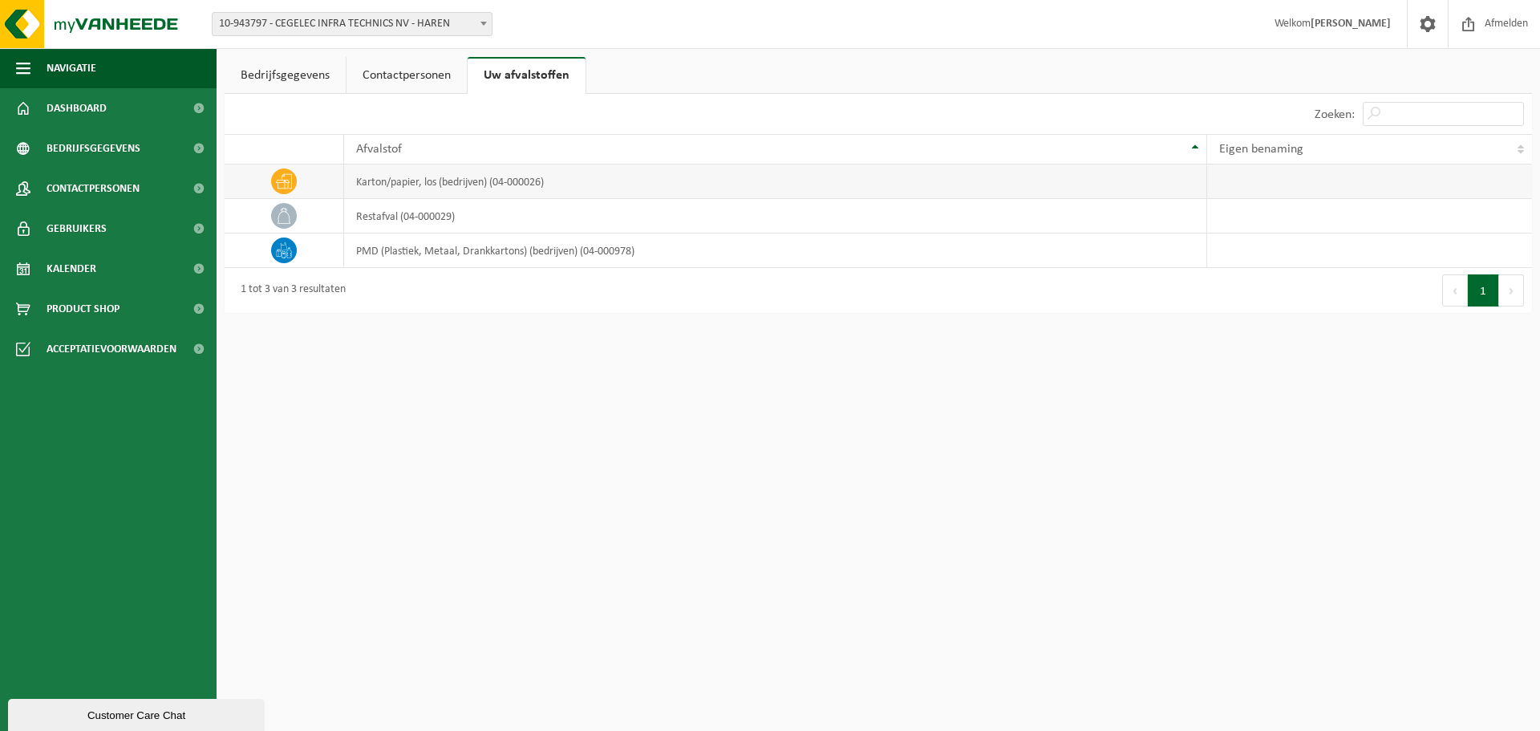
click at [428, 181] on td "karton/papier, los (bedrijven) (04-000026)" at bounding box center [775, 181] width 862 height 34
click at [281, 83] on link "Bedrijfsgegevens" at bounding box center [285, 75] width 121 height 37
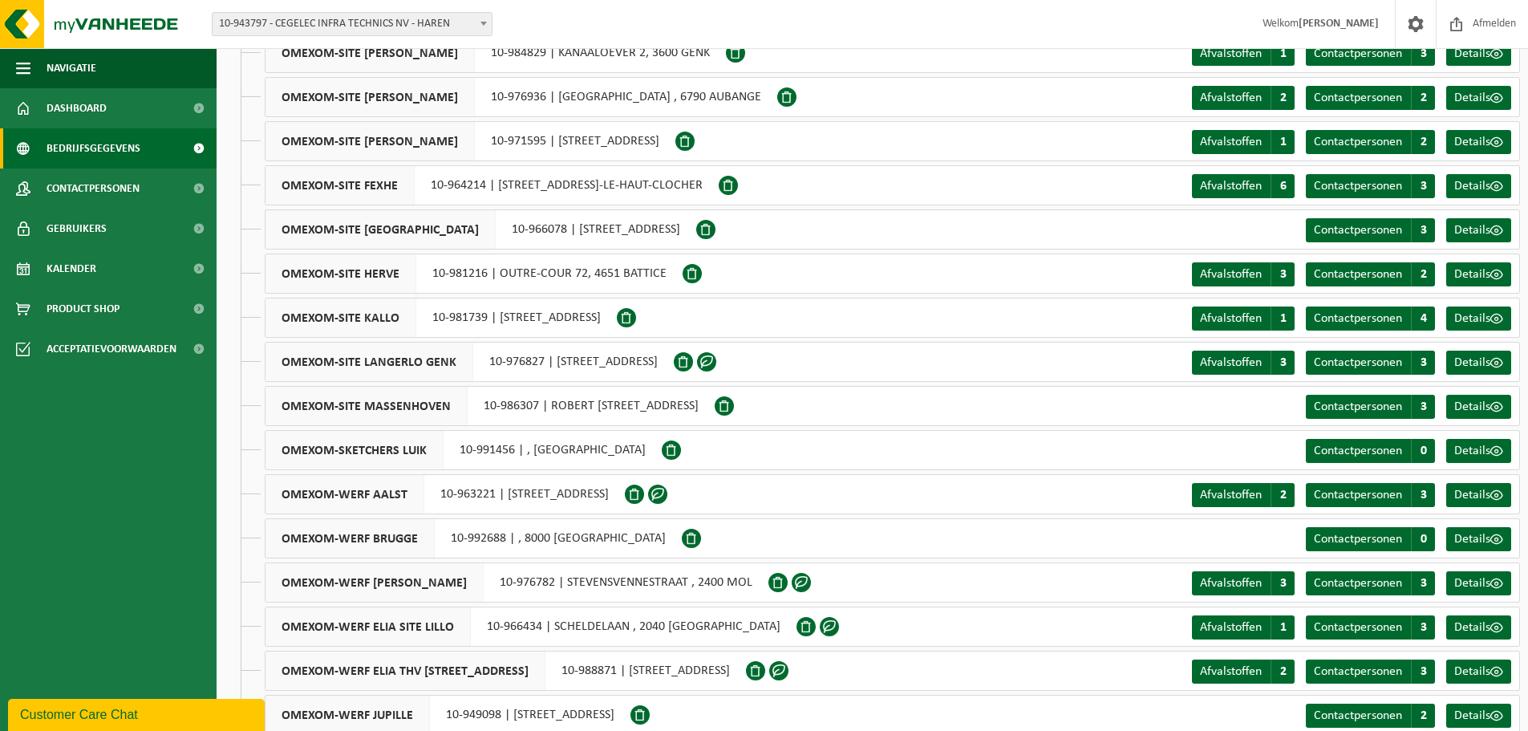
scroll to position [629, 0]
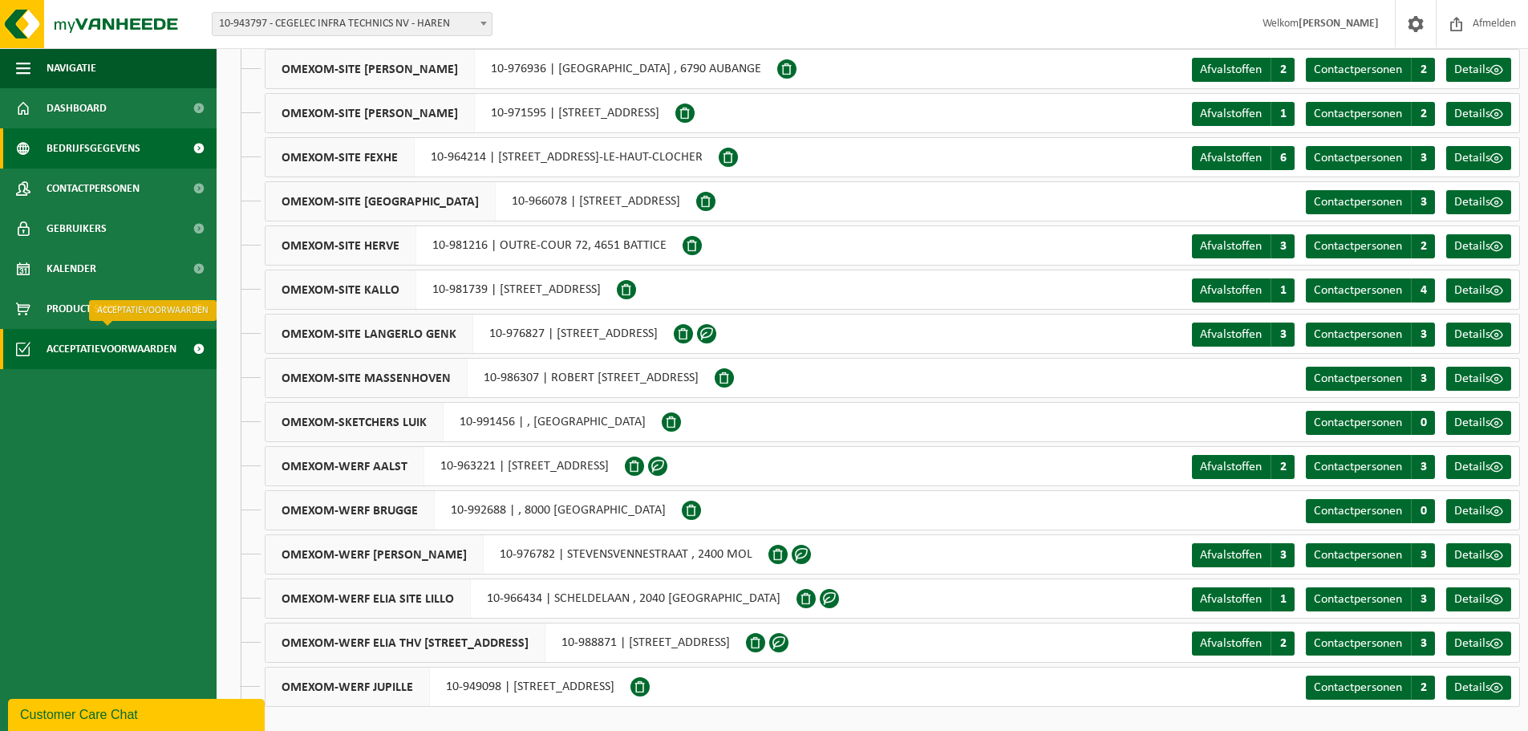
click at [83, 341] on span "Acceptatievoorwaarden" at bounding box center [112, 349] width 130 height 40
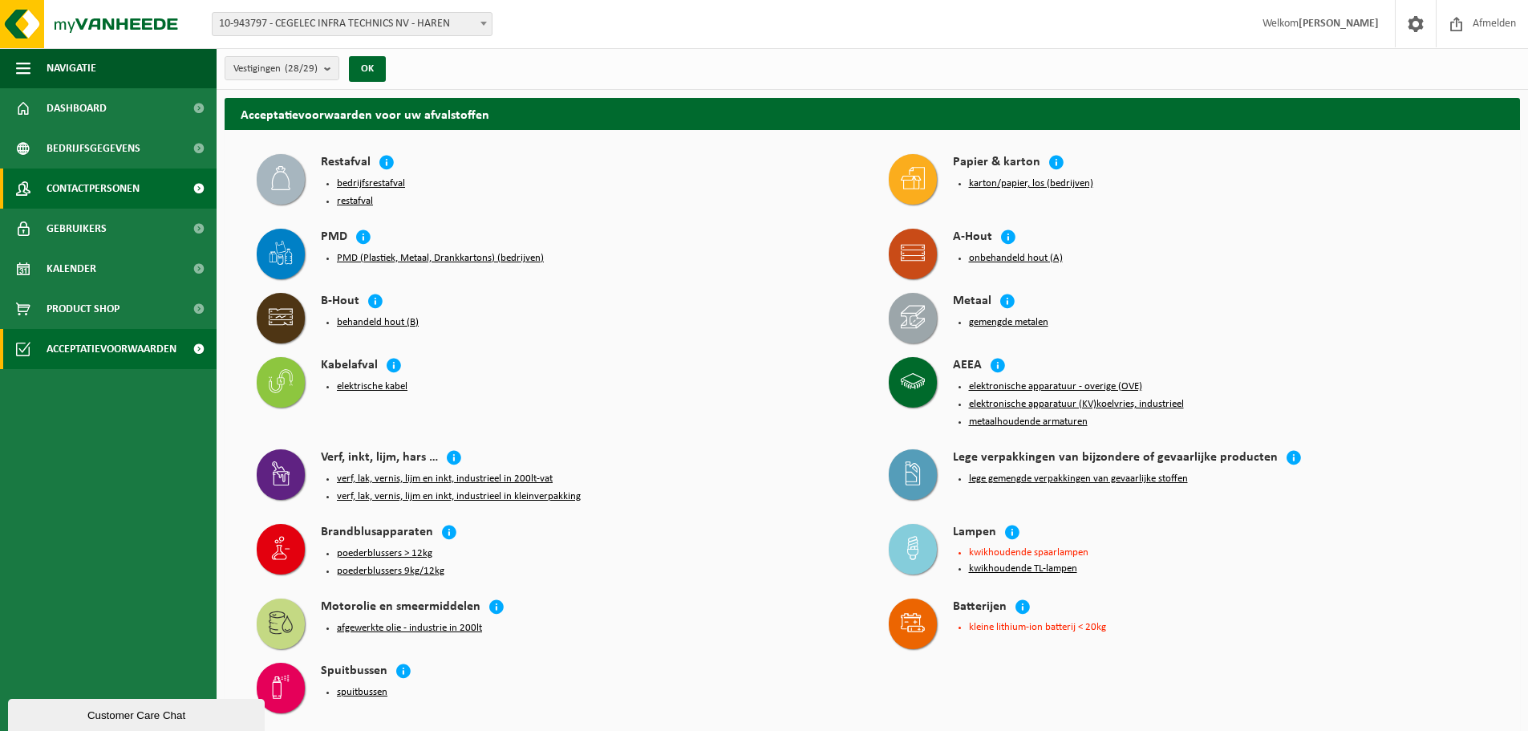
click at [126, 188] on span "Contactpersonen" at bounding box center [93, 188] width 93 height 40
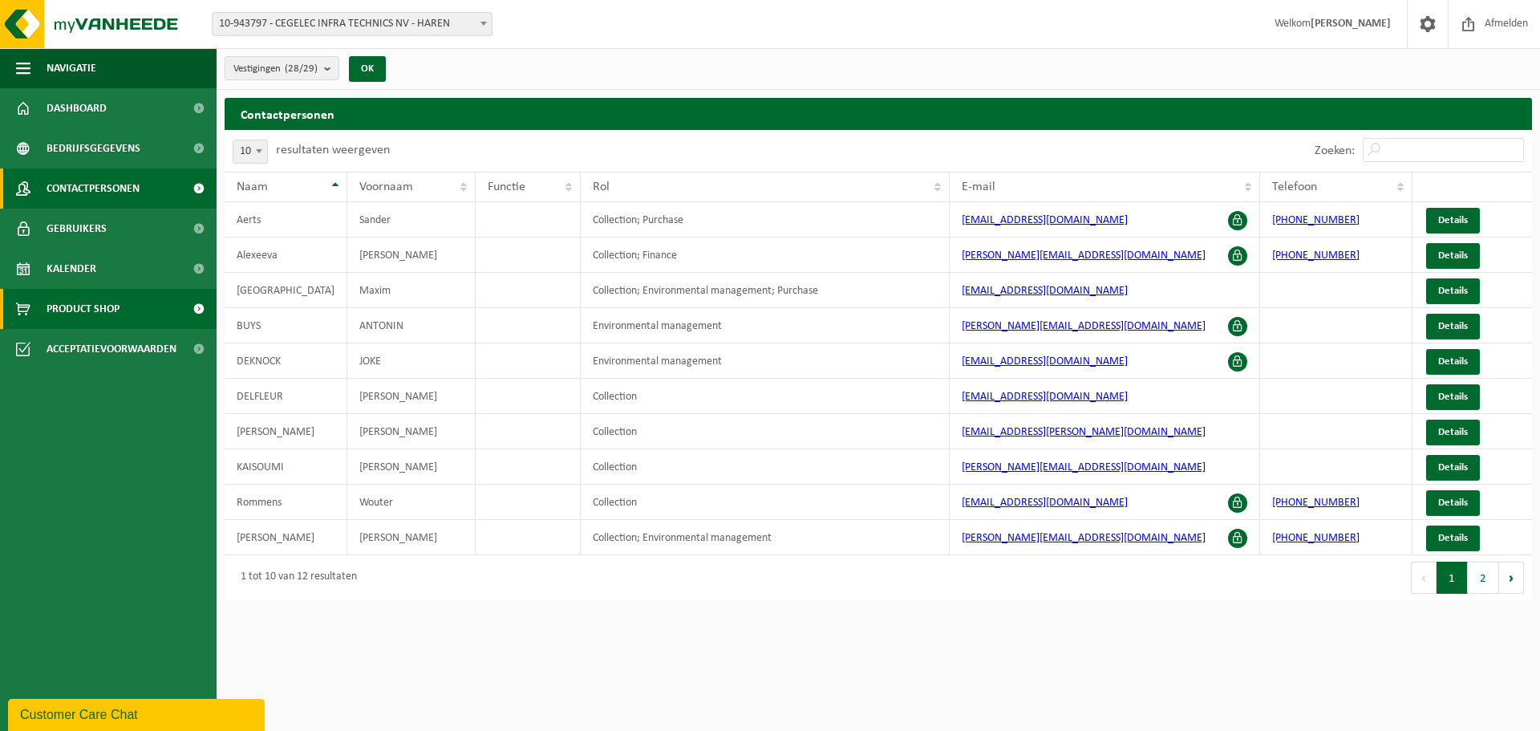
click at [114, 316] on span "Product Shop" at bounding box center [83, 309] width 73 height 40
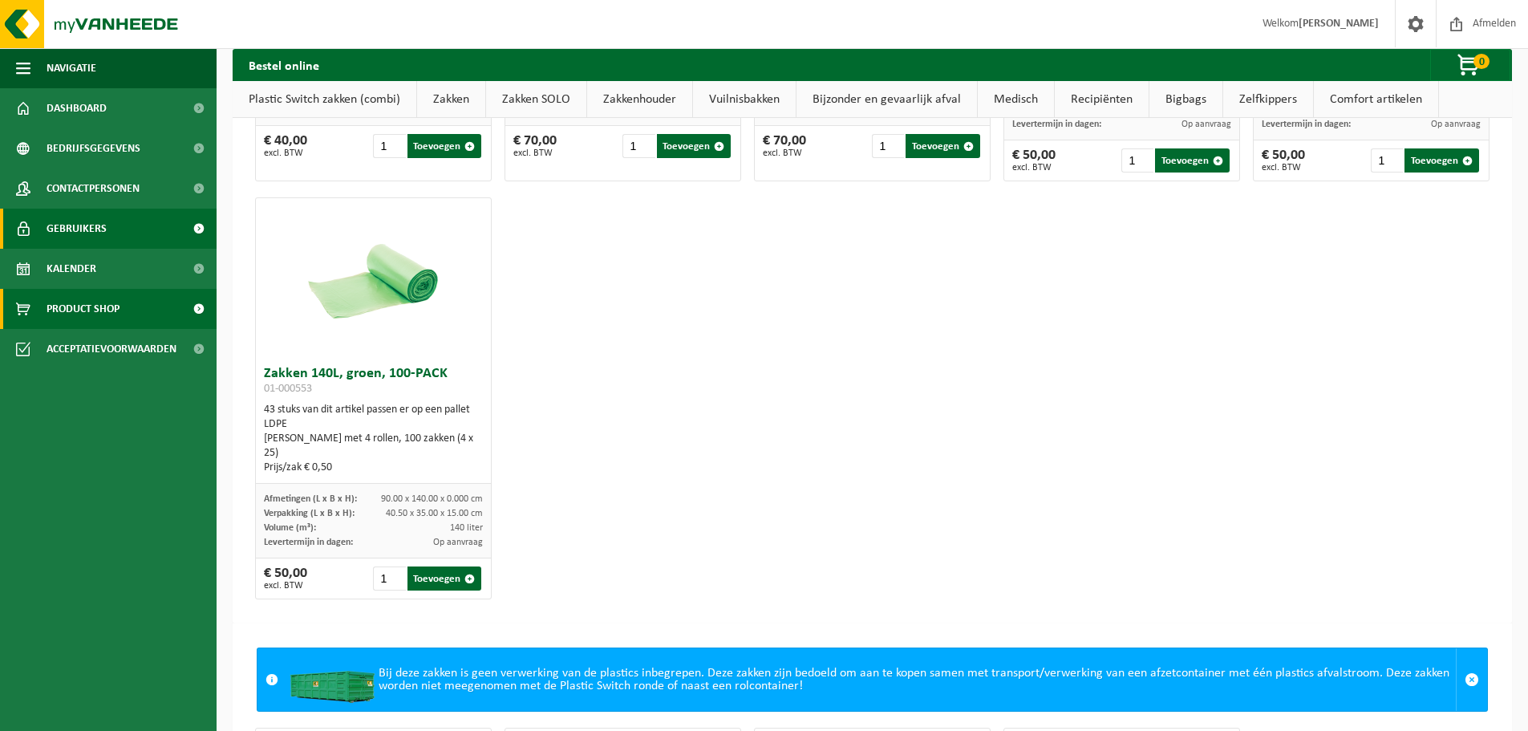
scroll to position [775, 0]
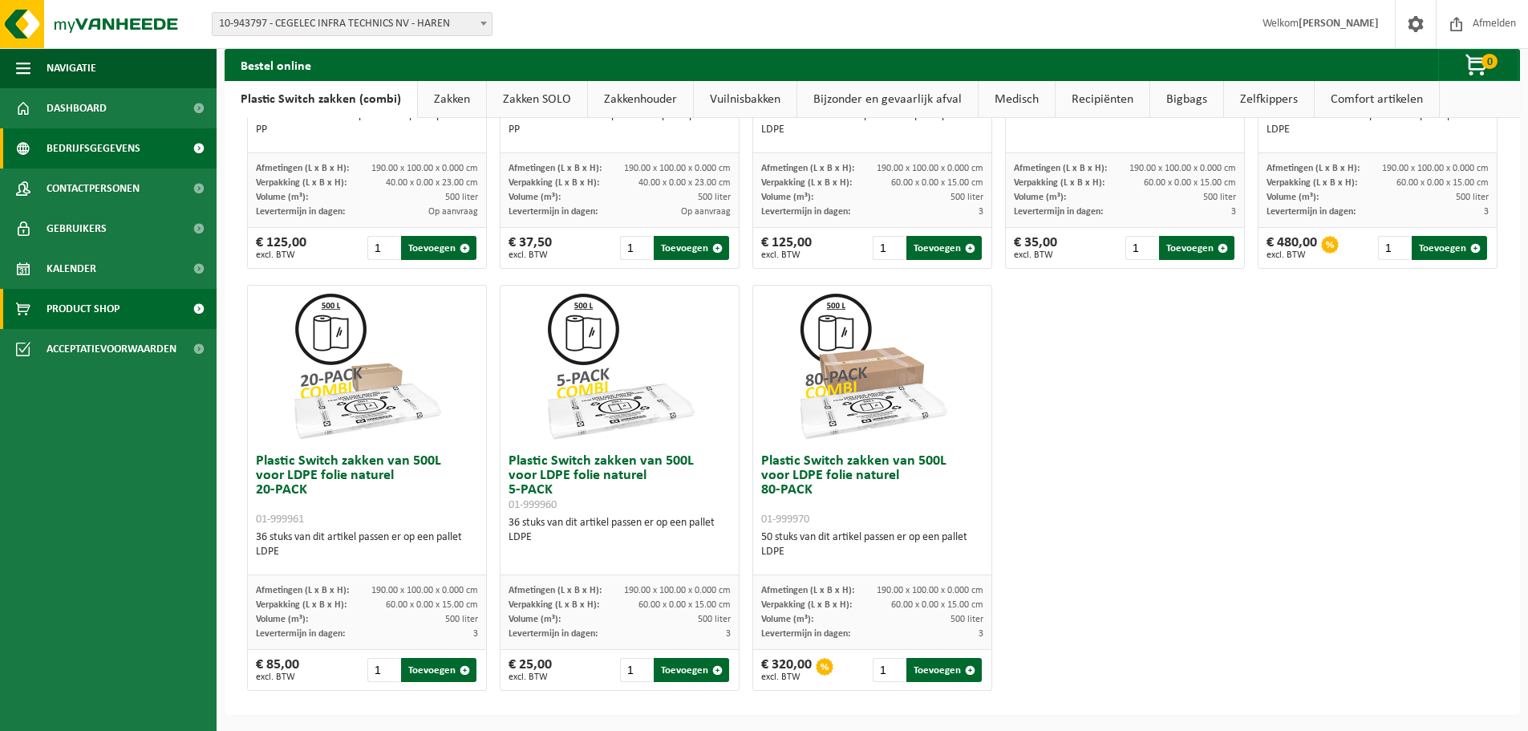
click at [91, 148] on span "Bedrijfsgegevens" at bounding box center [94, 148] width 94 height 40
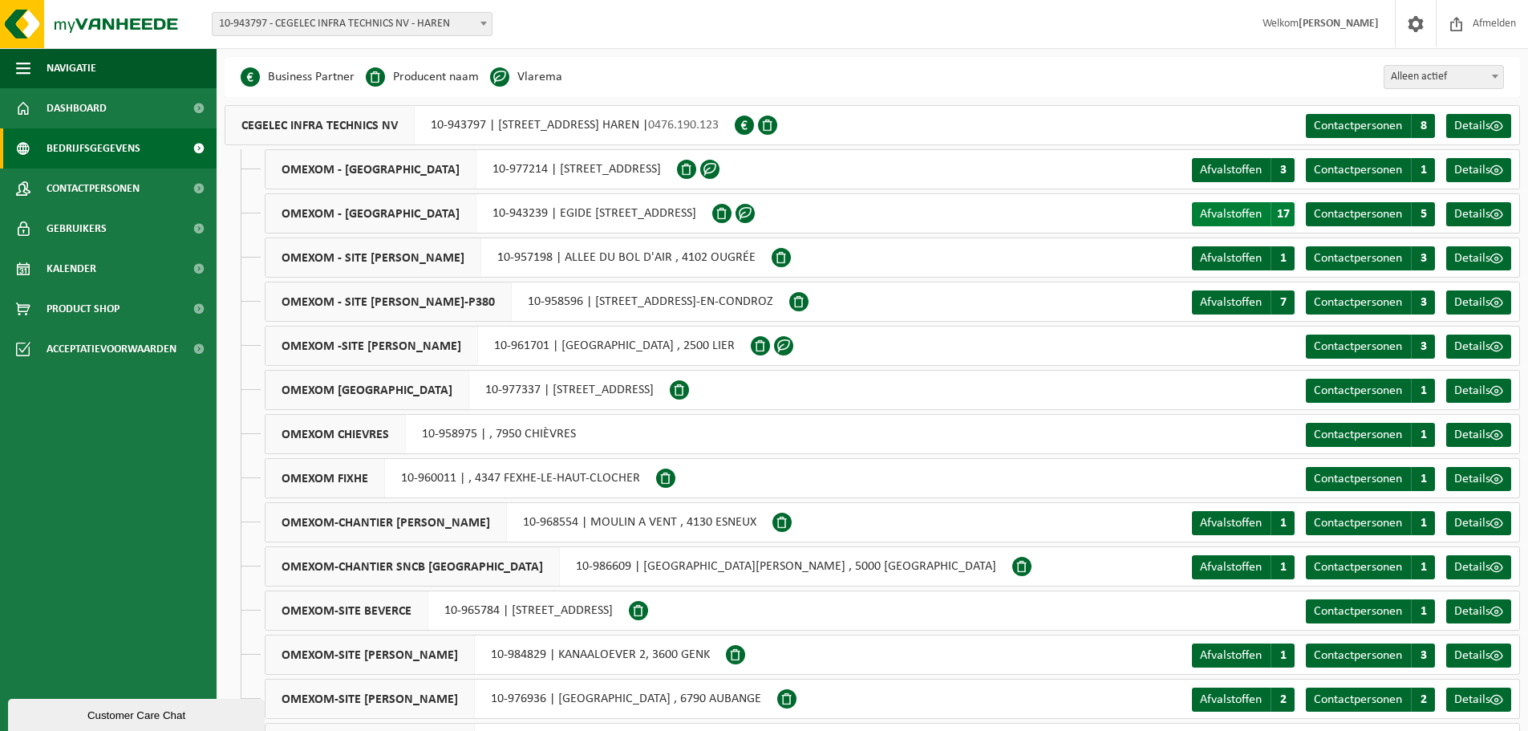
click at [1282, 212] on span "17" at bounding box center [1282, 214] width 24 height 24
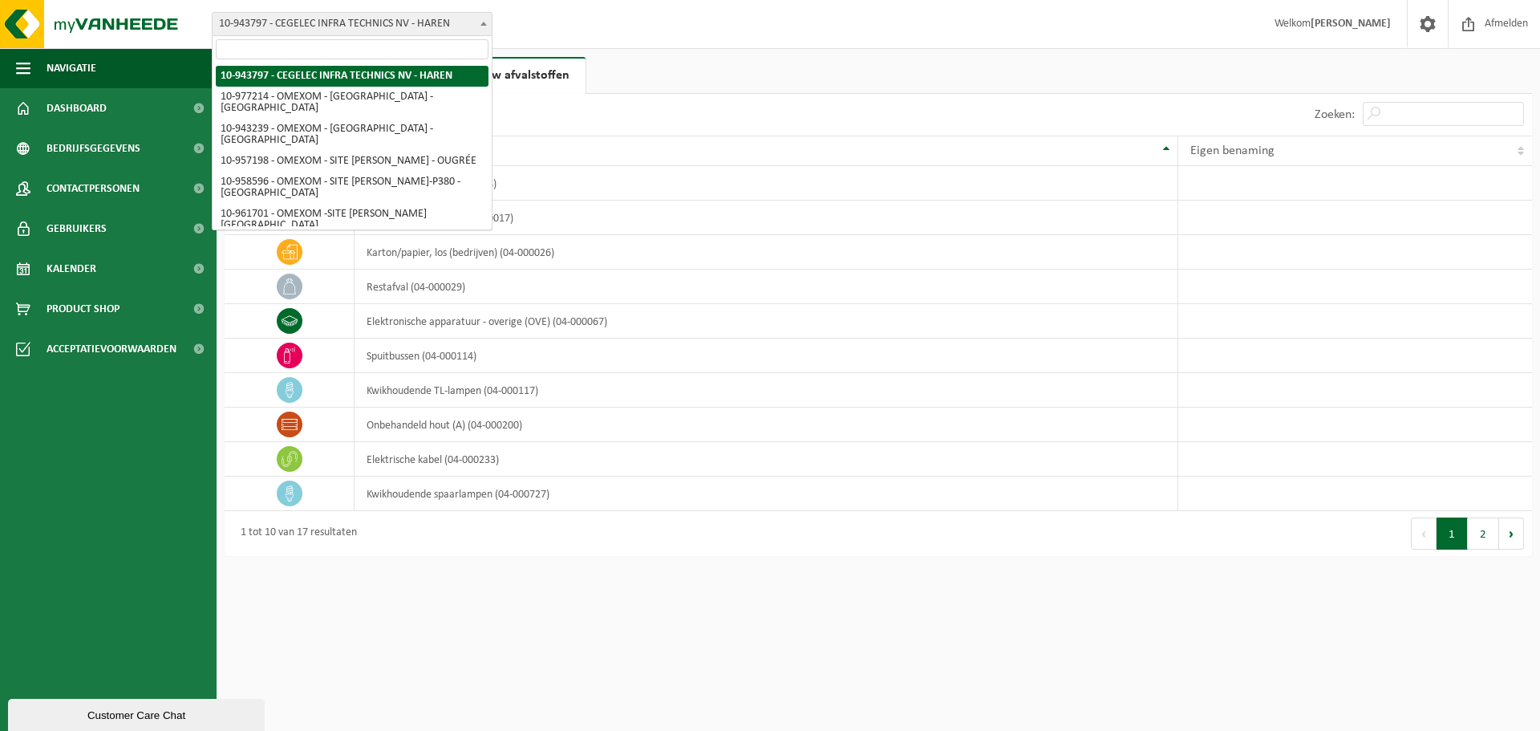
click at [265, 30] on span "10-943797 - CEGELEC INFRA TECHNICS NV - HAREN" at bounding box center [351, 24] width 279 height 22
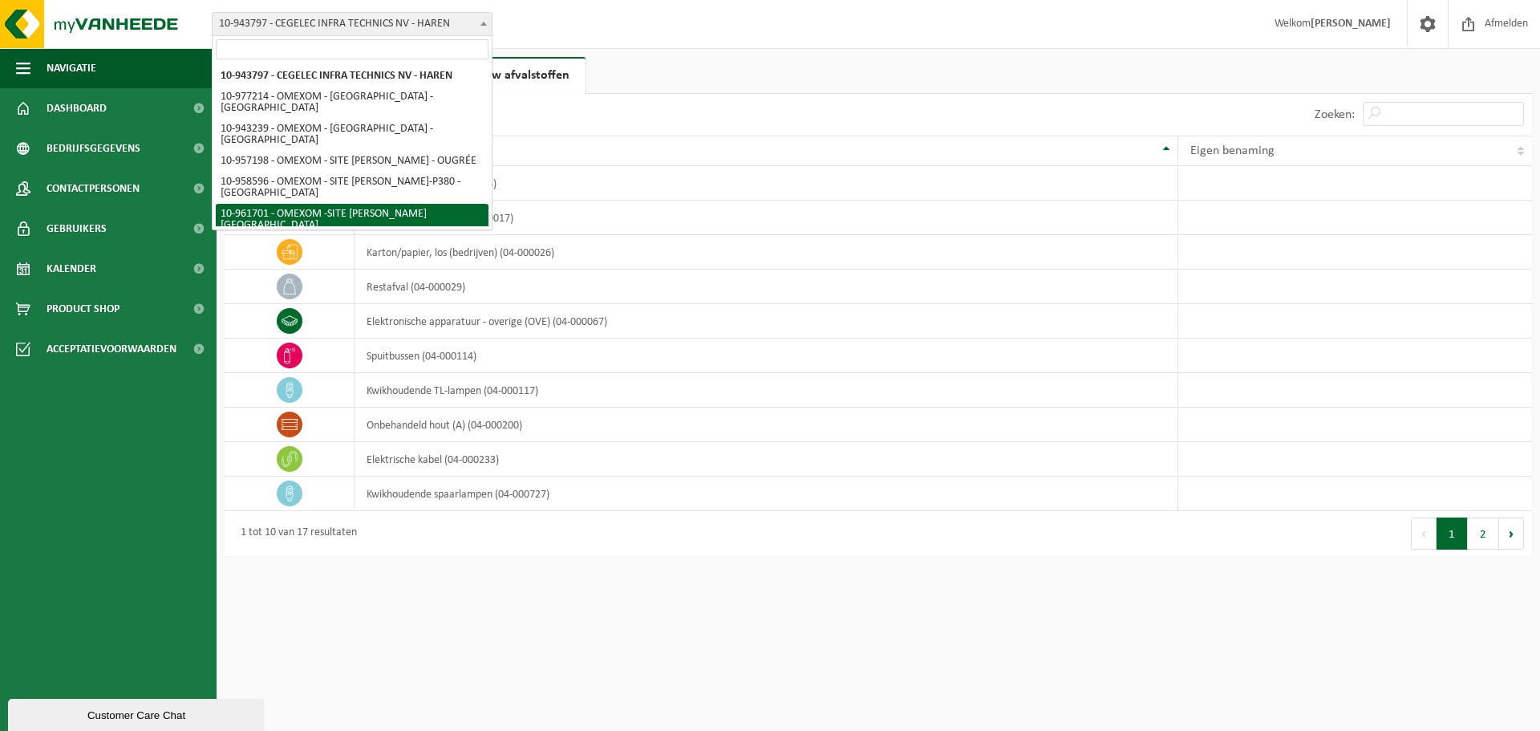
select select "150255"
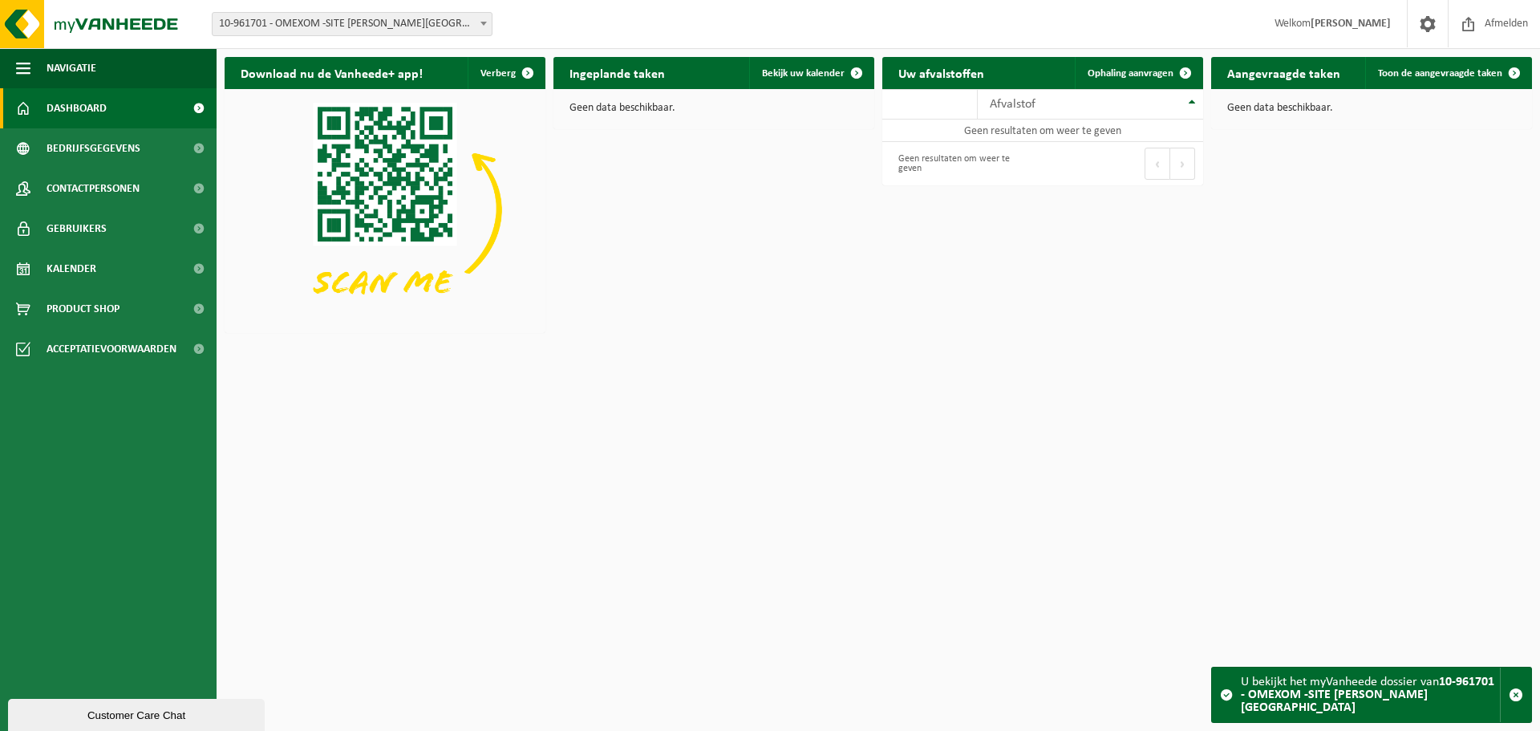
click at [443, 30] on span "10-961701 - OMEXOM -SITE [PERSON_NAME][GEOGRAPHIC_DATA]" at bounding box center [351, 24] width 279 height 22
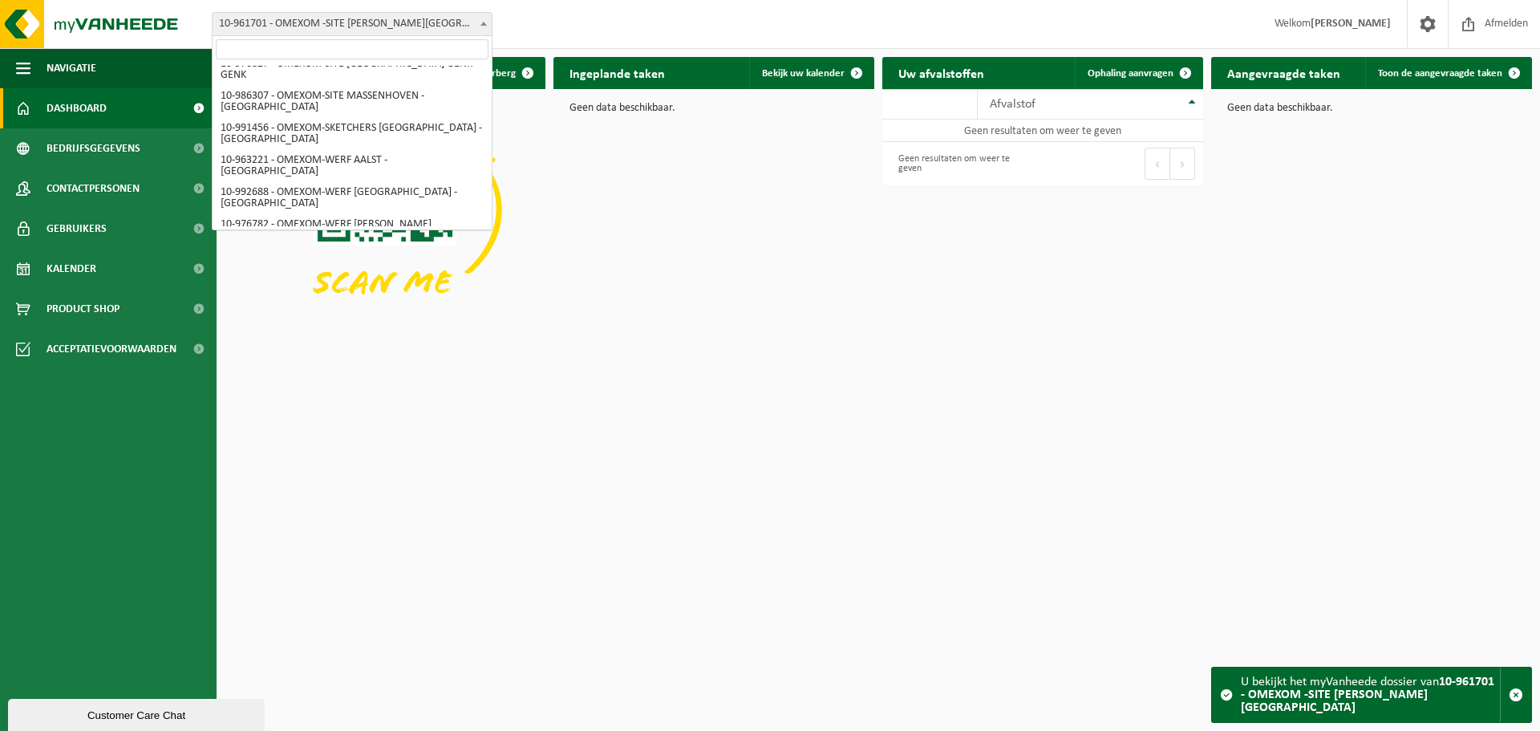
scroll to position [547, 0]
select select "159073"
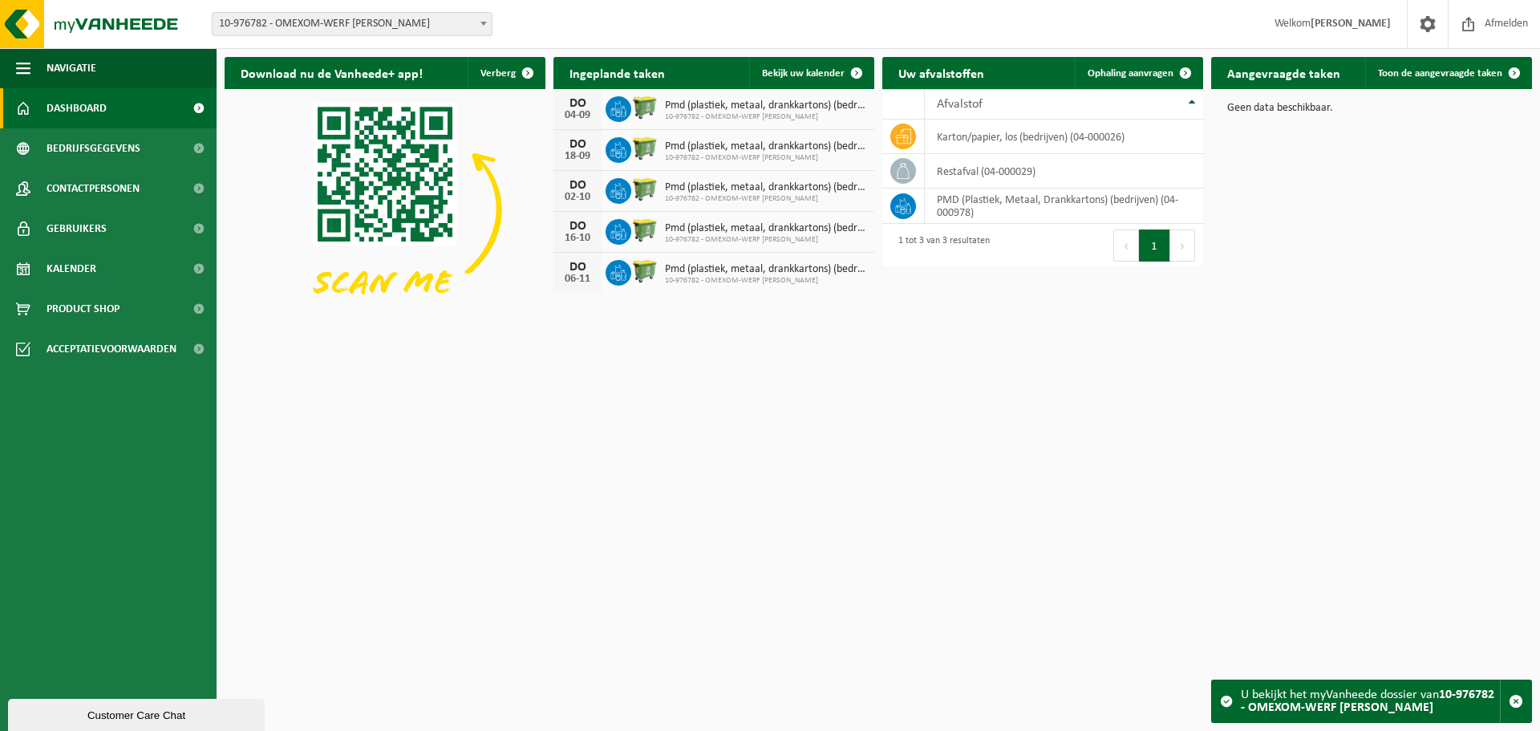
click at [1362, 696] on div "U bekijkt het myVanheede dossier van 10-976782 - OMEXOM-WERF ELIA BALEN - MOL" at bounding box center [1370, 701] width 259 height 42
click at [467, 430] on html "Vestiging: 10-943797 - CEGELEC INFRA TECHNICS NV - HAREN 10-977214 - OMEXOM - M…" at bounding box center [770, 365] width 1540 height 731
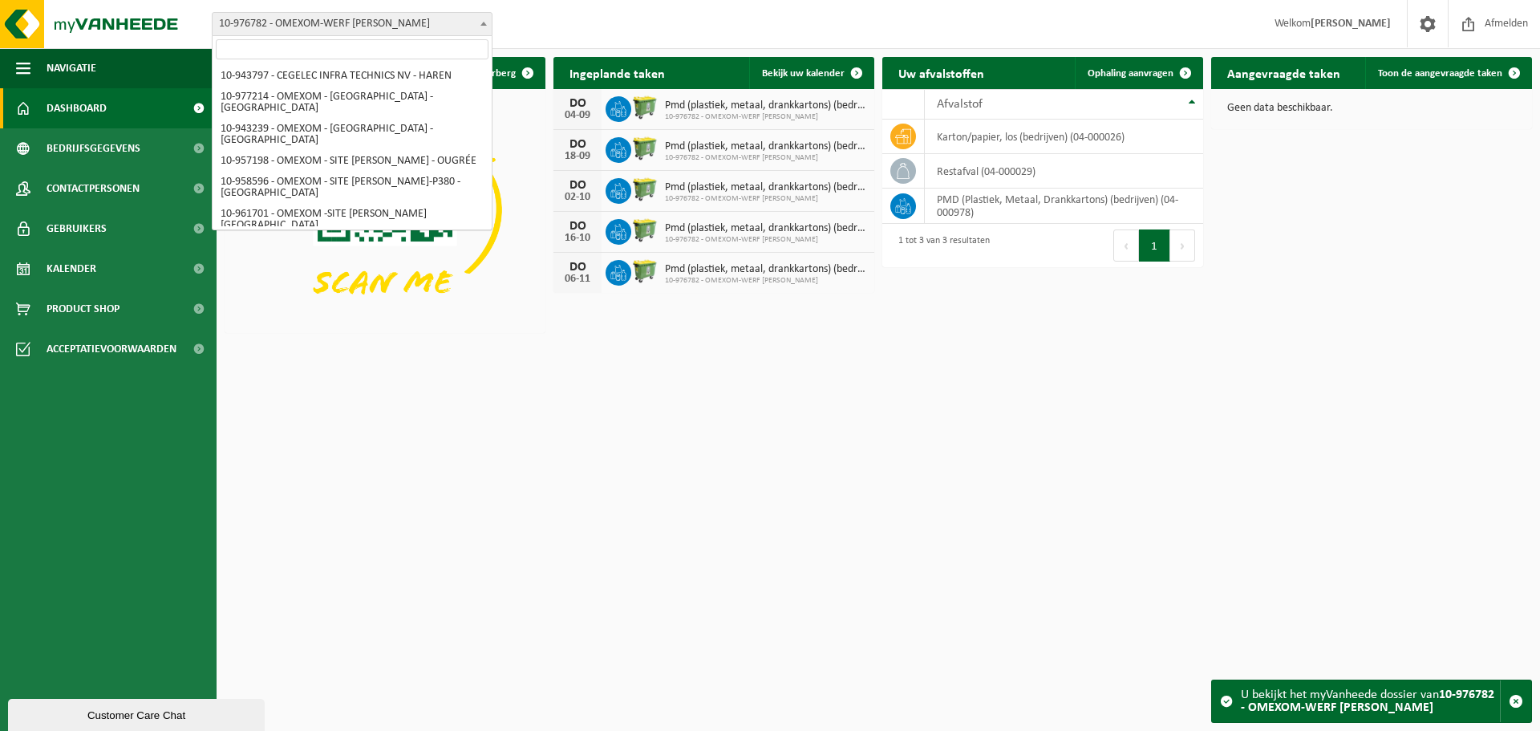
click at [480, 14] on span at bounding box center [484, 23] width 16 height 21
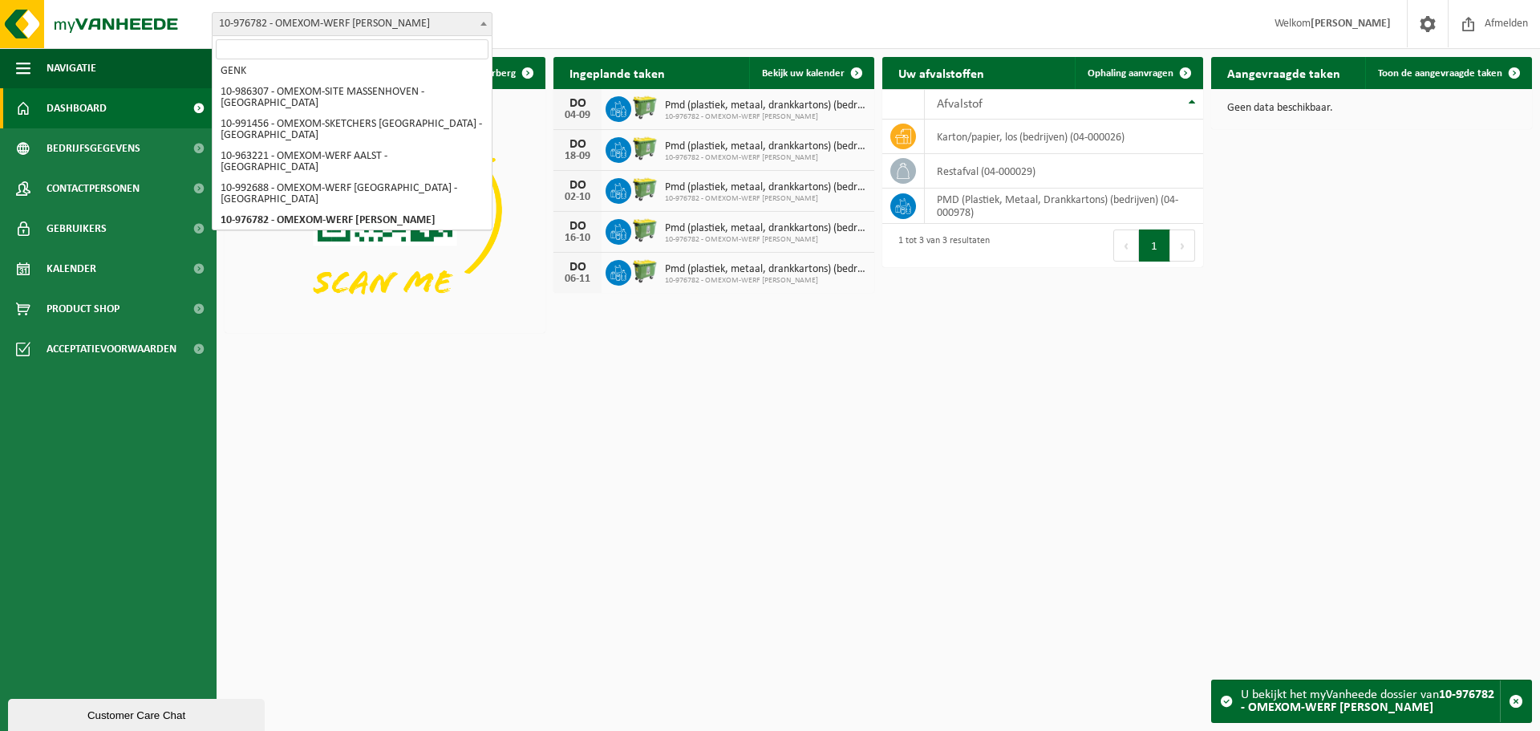
select select "152978"
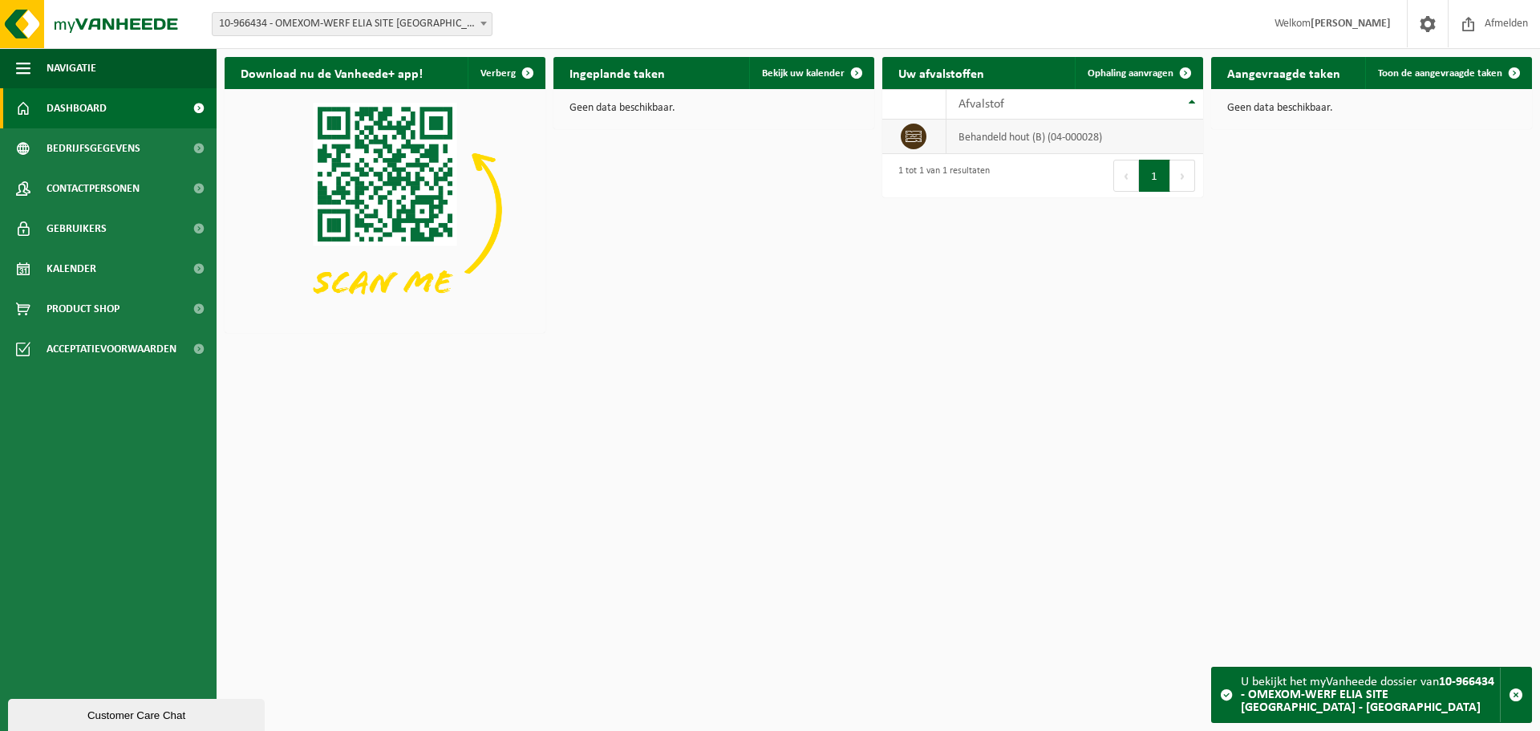
click at [1014, 141] on td "behandeld hout (B) (04-000028)" at bounding box center [1074, 136] width 257 height 34
